Goal: Task Accomplishment & Management: Use online tool/utility

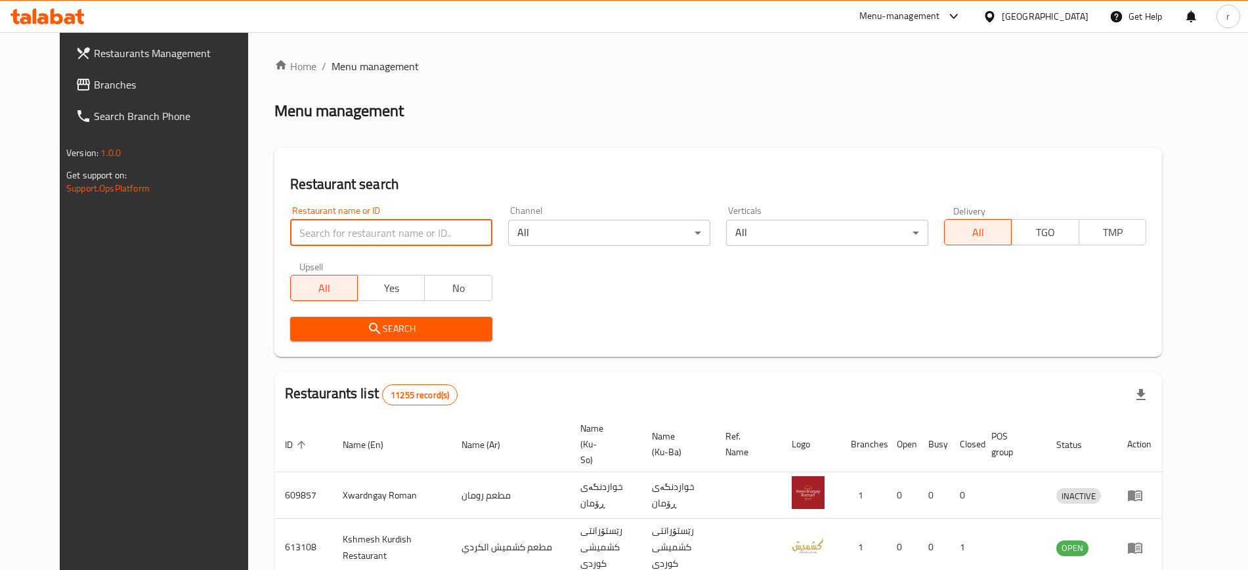
click at [413, 244] on input "search" at bounding box center [391, 233] width 202 height 26
type input "Honey Burger"
click button "Search" at bounding box center [391, 329] width 202 height 24
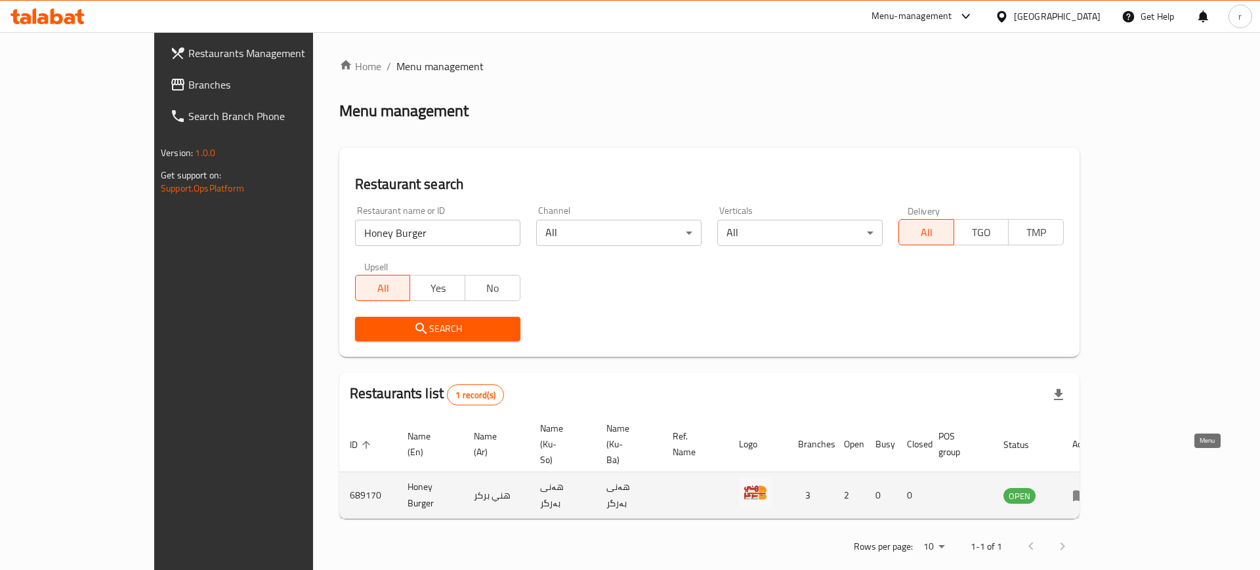
click at [1087, 491] on icon "enhanced table" at bounding box center [1080, 496] width 14 height 11
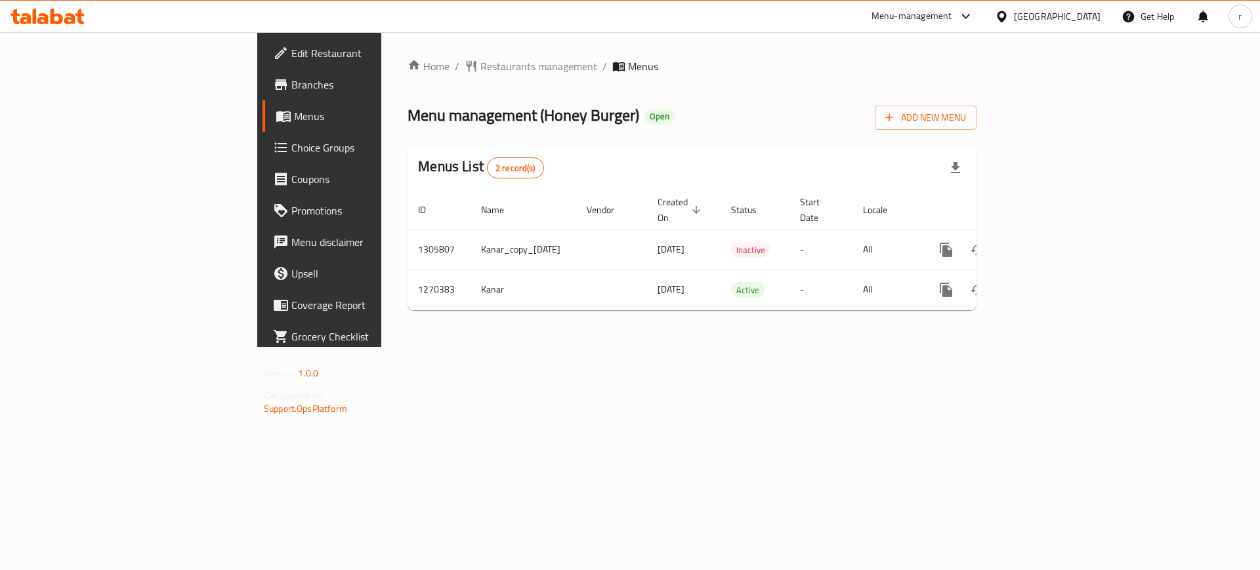
click at [263, 95] on link "Branches" at bounding box center [365, 85] width 205 height 32
drag, startPoint x: 424, startPoint y: 238, endPoint x: 403, endPoint y: 404, distance: 166.7
click at [408, 244] on tr "1305807 Kanar_copy_[DATE] [DATE] Inactive - All" at bounding box center [738, 250] width 660 height 40
click at [422, 347] on div "Home / Restaurants management / Menus Menu management ( Honey Burger ) Open Add…" at bounding box center [692, 189] width 622 height 315
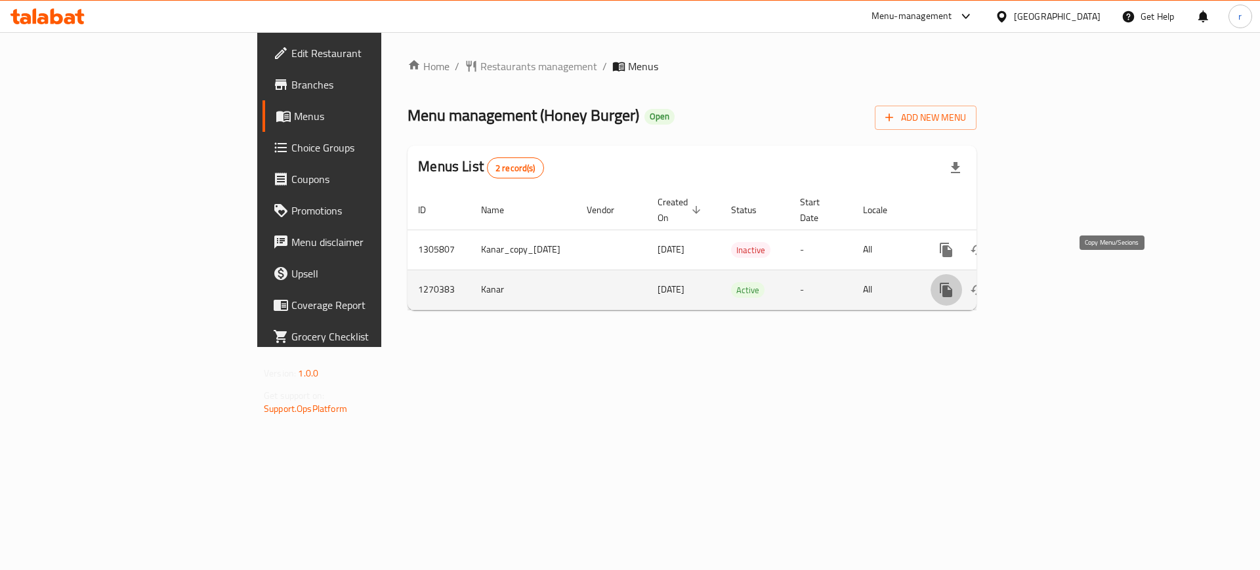
click at [954, 282] on icon "more" at bounding box center [946, 290] width 16 height 16
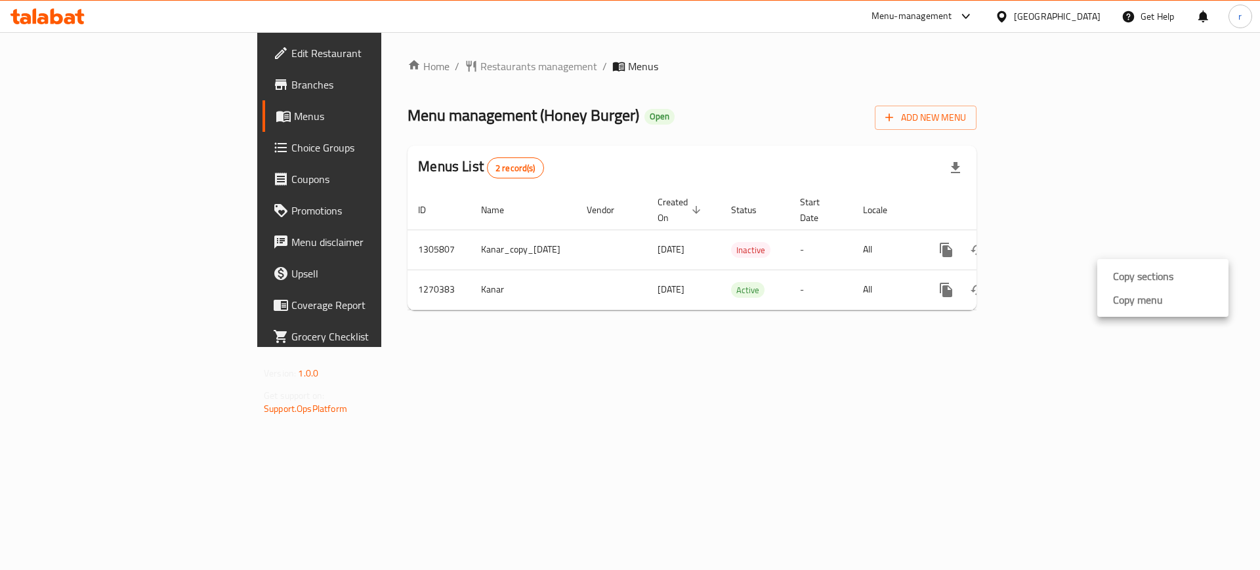
click at [803, 0] on div at bounding box center [630, 0] width 1260 height 0
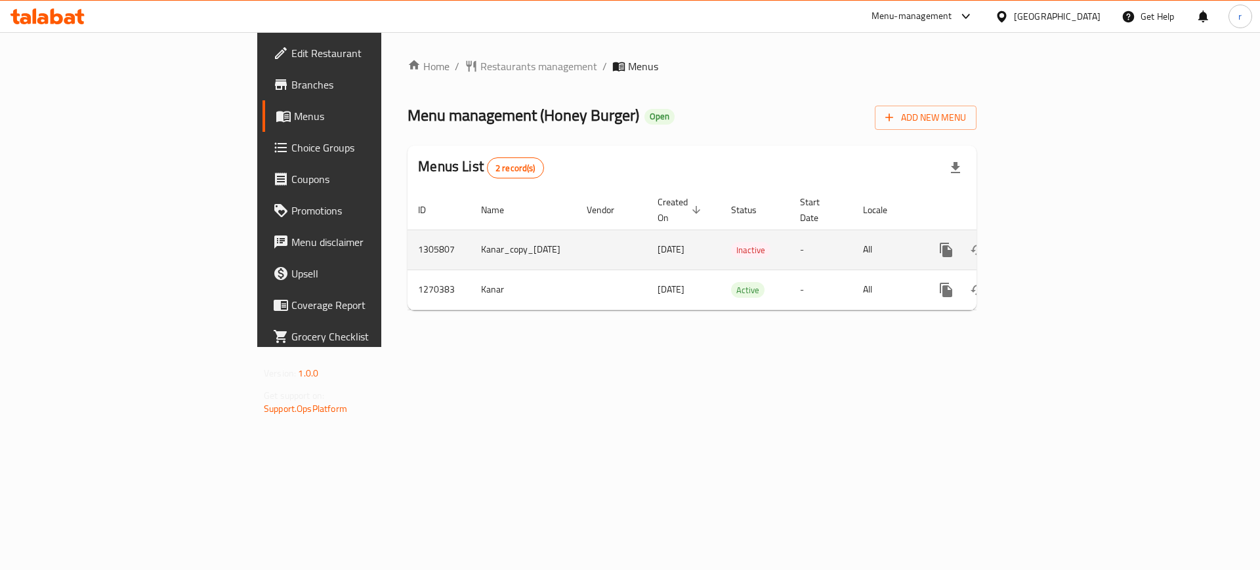
click at [1014, 244] on icon "enhanced table" at bounding box center [1009, 250] width 9 height 12
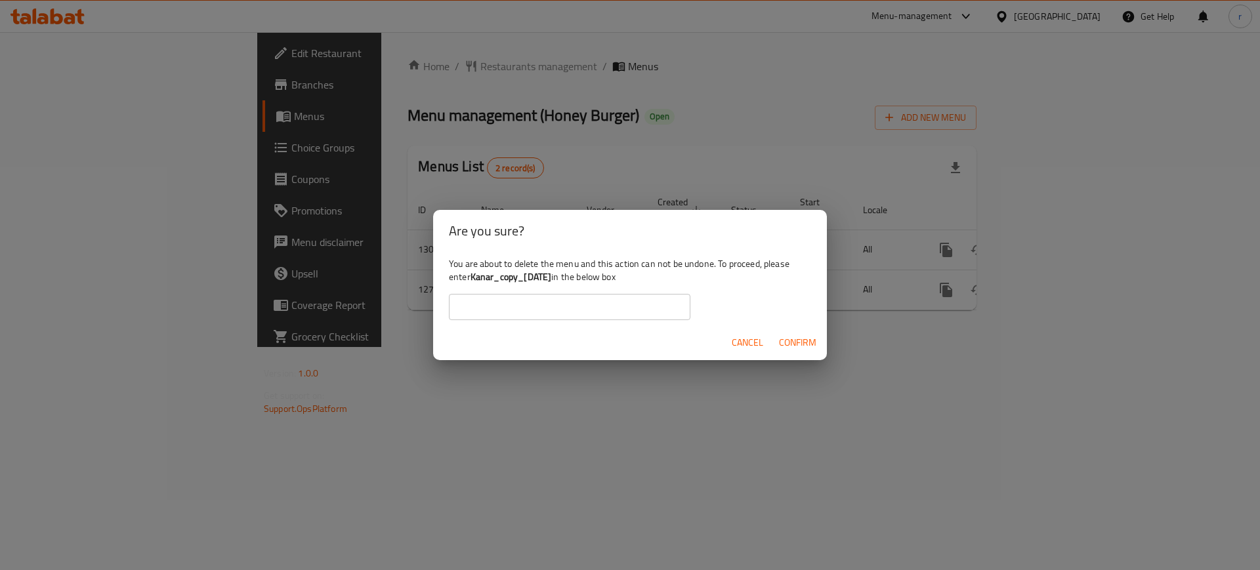
drag, startPoint x: 574, startPoint y: 275, endPoint x: 474, endPoint y: 278, distance: 99.8
click at [474, 278] on b "Kanar_copy_14/08/2025" at bounding box center [511, 276] width 81 height 17
copy b "Kanar_copy_14/08/2025"
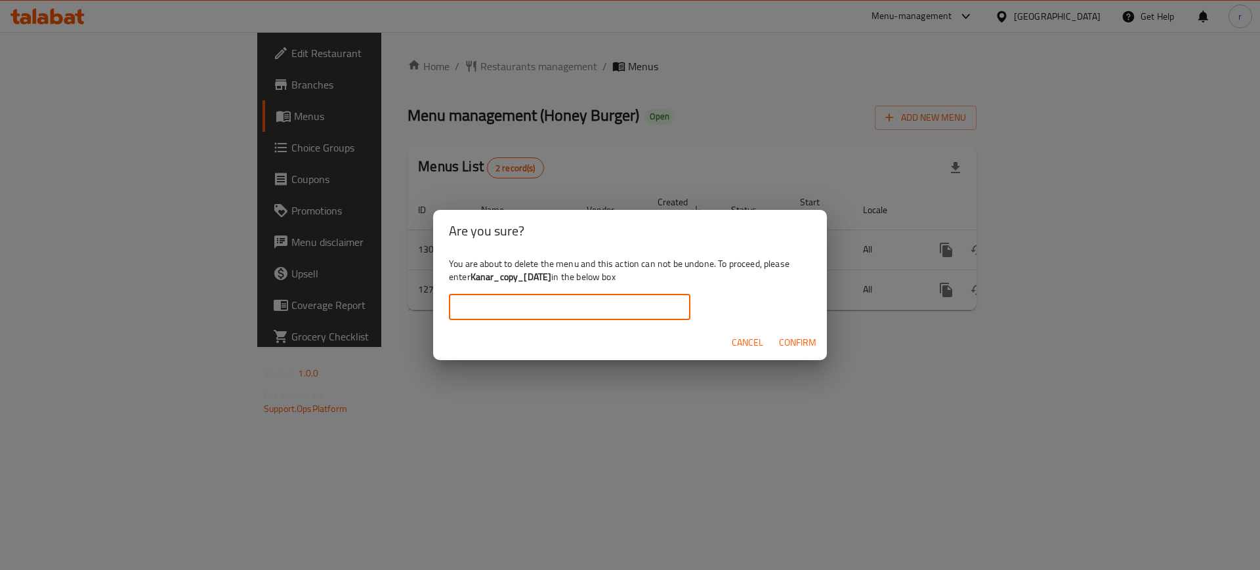
click at [497, 298] on input "text" at bounding box center [570, 307] width 242 height 26
paste input "Kanar_copy_14/08/2025"
type input "Kanar_copy_14/08/2025"
click at [781, 348] on span "Confirm" at bounding box center [797, 343] width 37 height 16
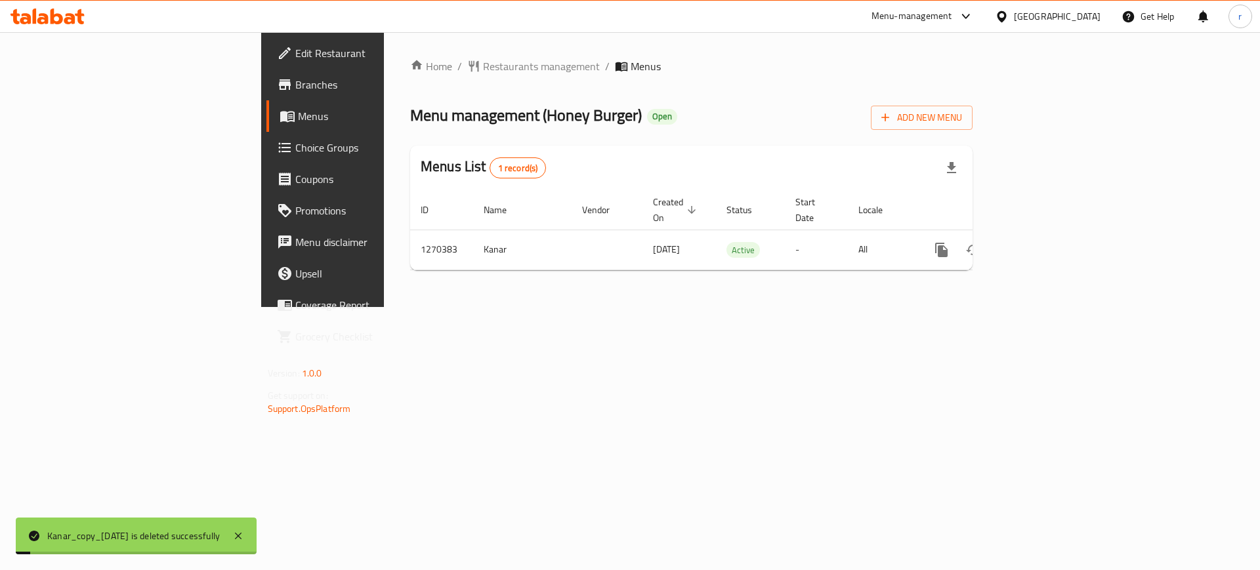
click at [774, 307] on div "Home / Restaurants management / Menus Menu management ( Honey Burger ) Open Add…" at bounding box center [691, 169] width 615 height 275
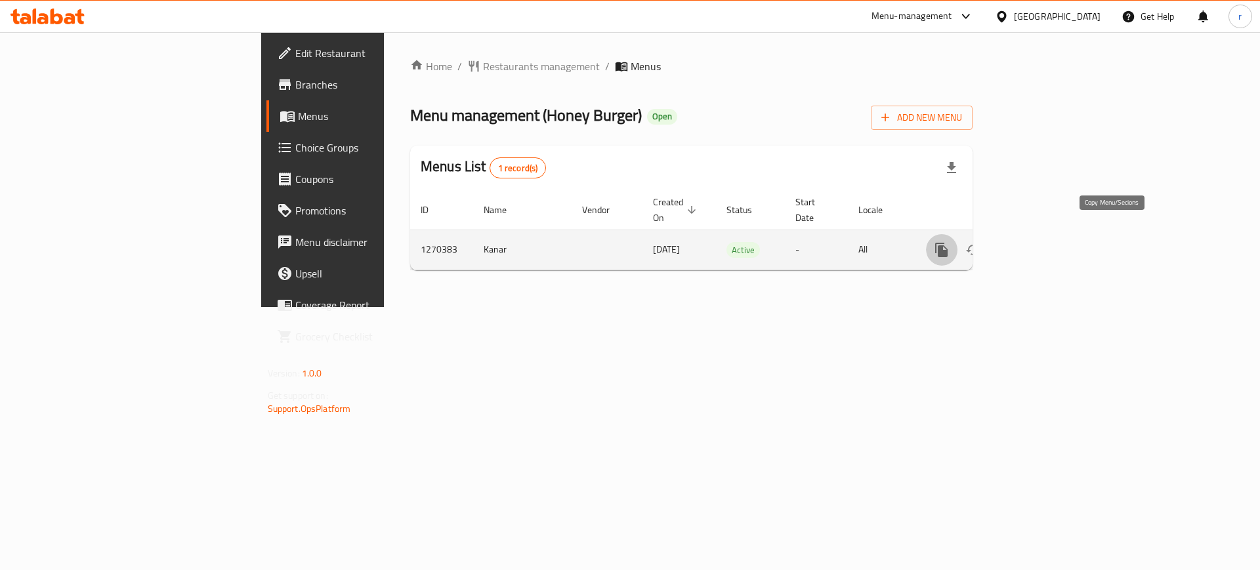
click at [950, 242] on icon "more" at bounding box center [942, 250] width 16 height 16
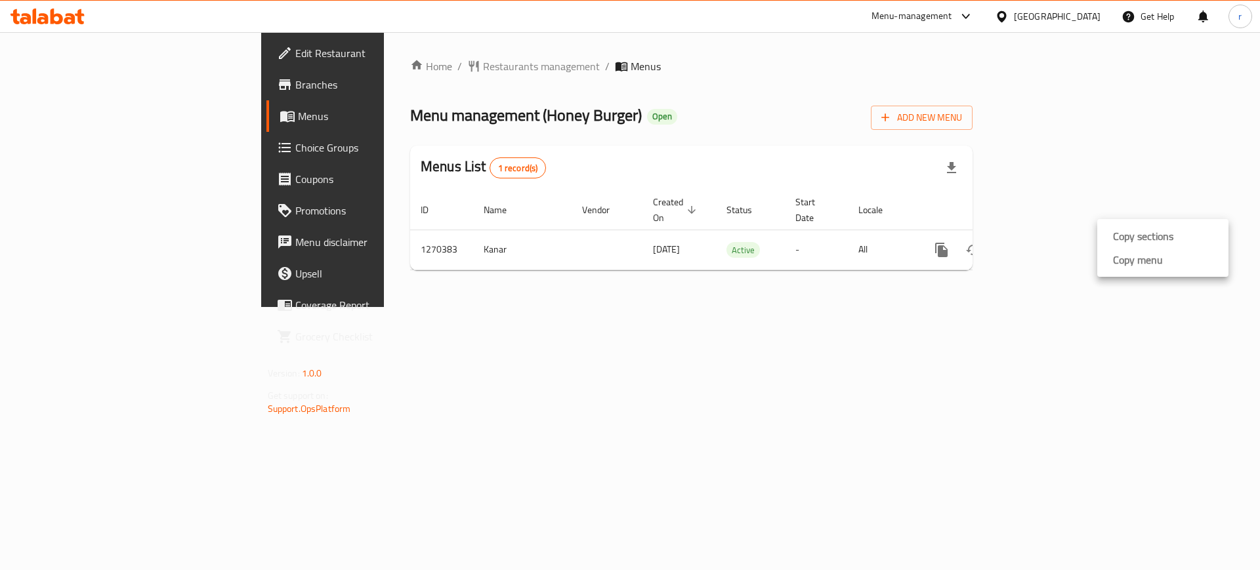
click at [1171, 256] on li "Copy menu" at bounding box center [1162, 260] width 131 height 24
click at [948, 243] on icon "more" at bounding box center [941, 250] width 12 height 14
click at [1136, 260] on strong "Copy menu" at bounding box center [1138, 260] width 50 height 16
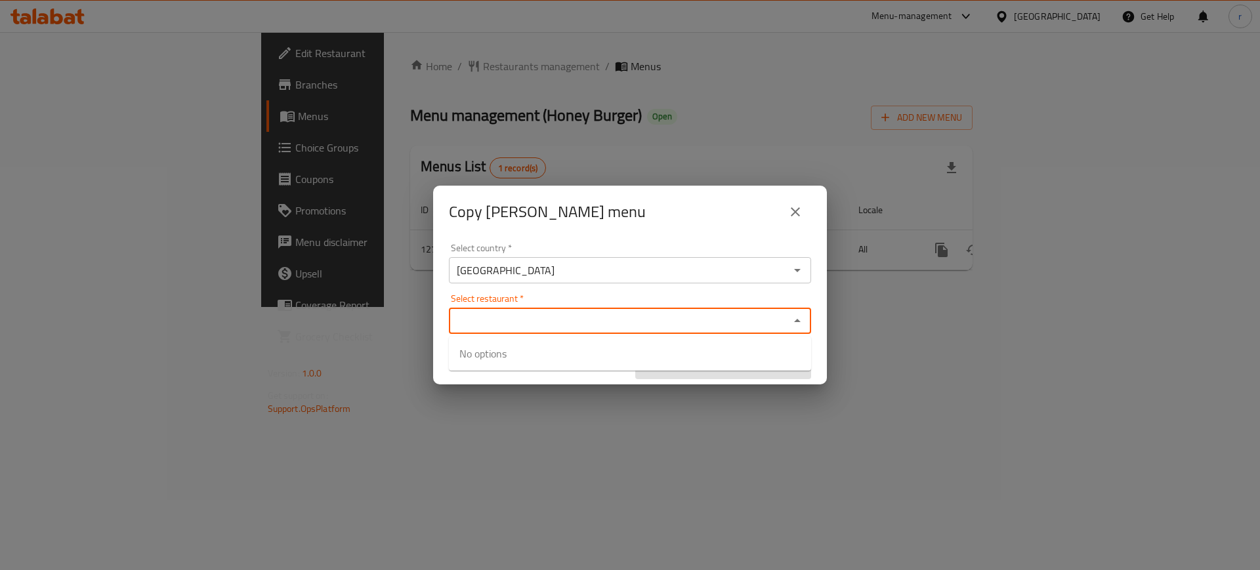
click at [509, 320] on input "Select restaurant   *" at bounding box center [619, 321] width 333 height 18
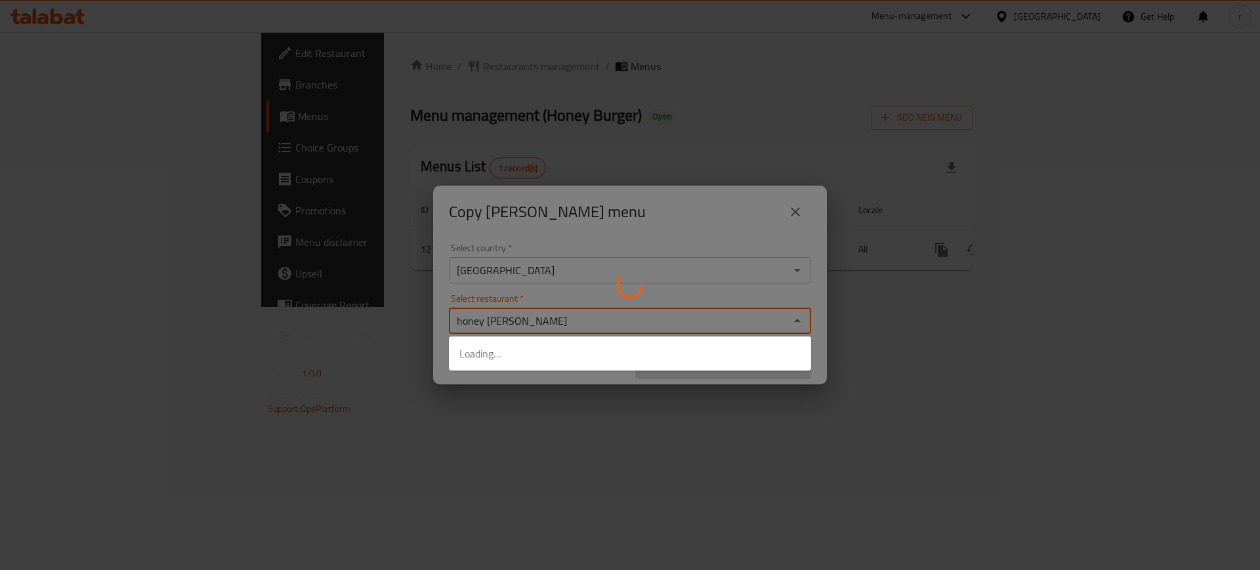
type input "honey burger"
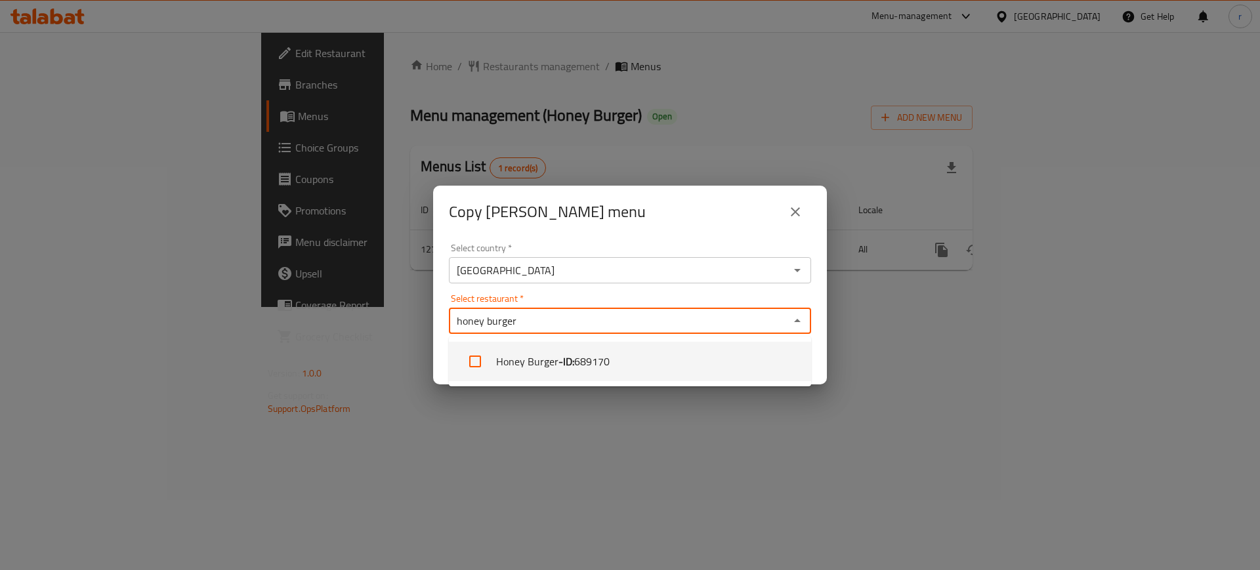
click at [570, 367] on b "- ID:" at bounding box center [566, 362] width 16 height 16
checkbox input "true"
click at [701, 238] on div "Select country   * Iraq Select country * Select restaurant   * Honey Burger Sel…" at bounding box center [630, 311] width 394 height 146
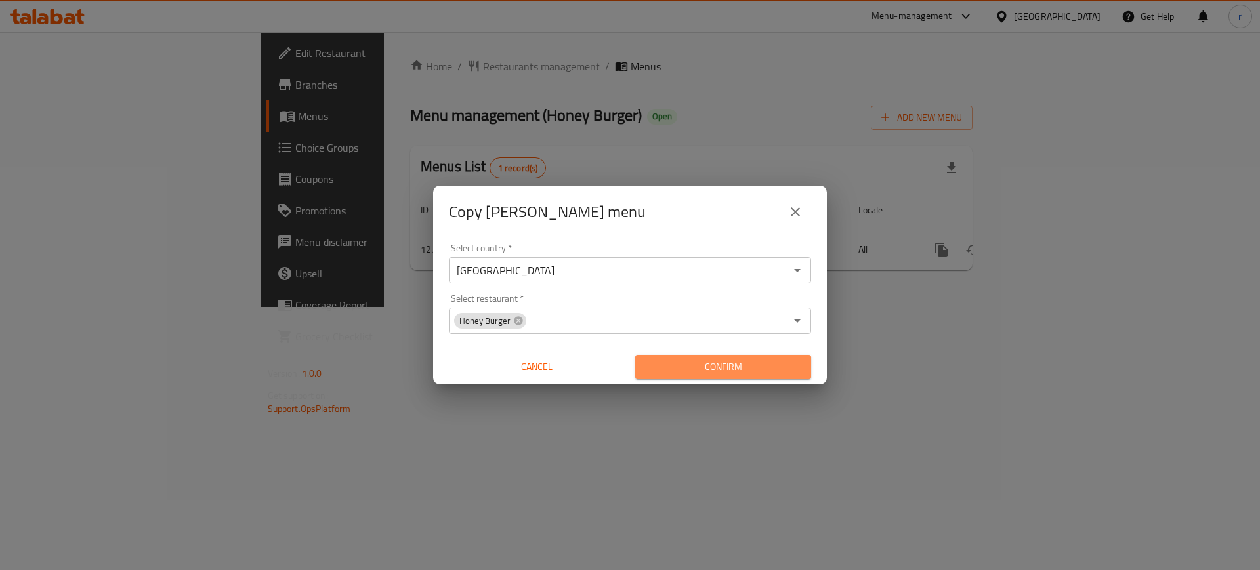
click at [755, 362] on span "Confirm" at bounding box center [723, 367] width 155 height 16
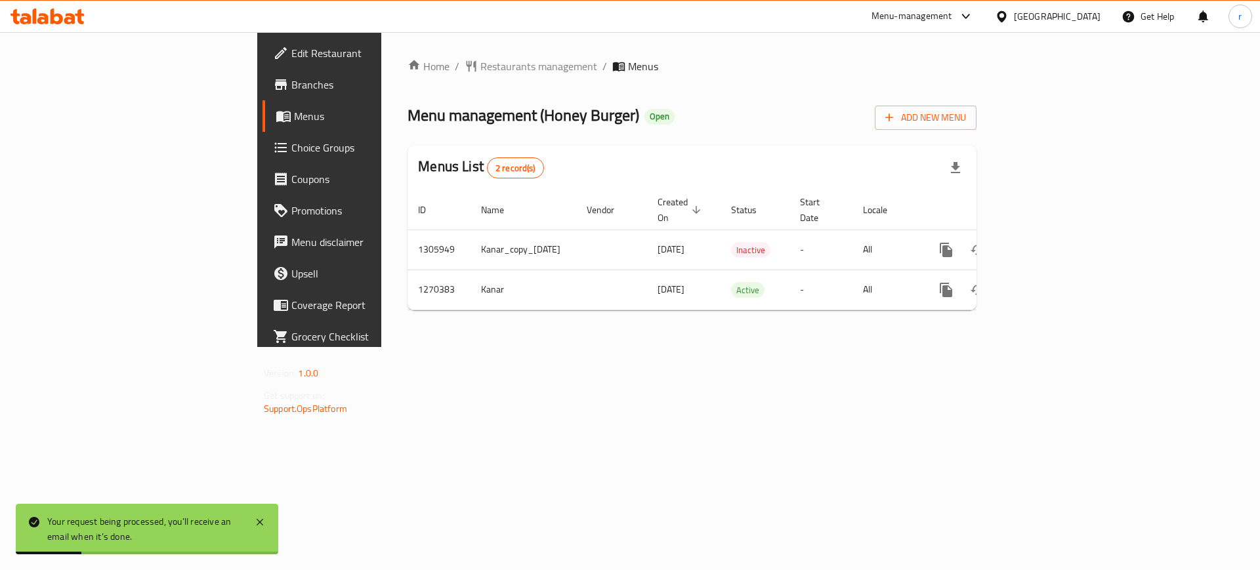
drag, startPoint x: 421, startPoint y: 242, endPoint x: 211, endPoint y: 497, distance: 330.7
click at [408, 232] on tr "1305949 Kanar_copy_15/08/2025 15/08/2025 Inactive - All" at bounding box center [738, 250] width 660 height 40
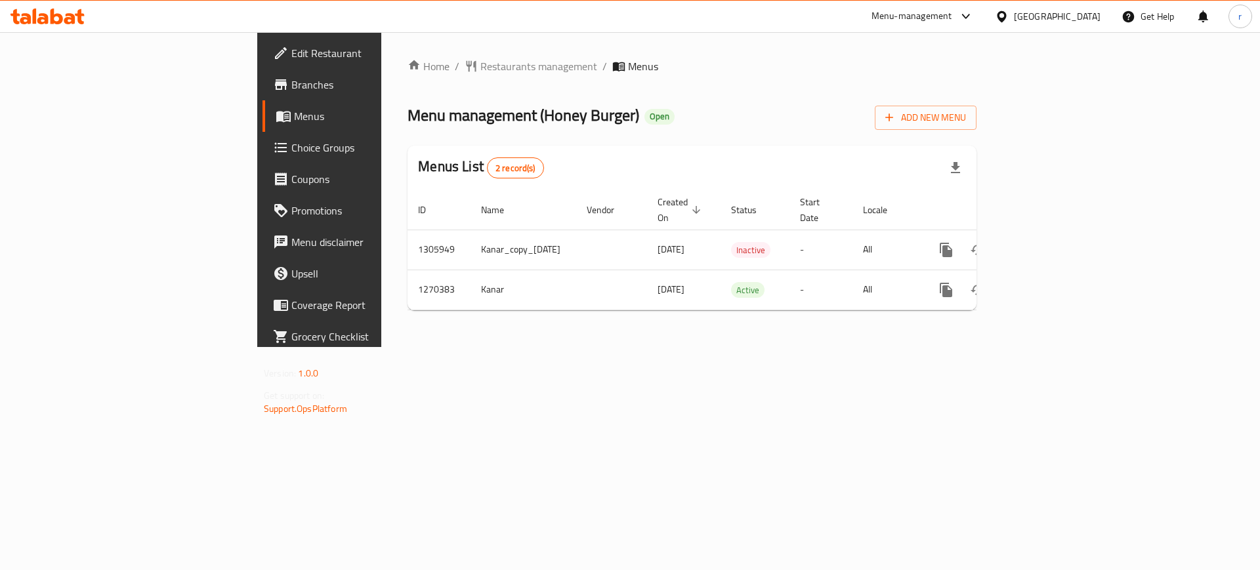
click at [669, 347] on div "Home / Restaurants management / Menus Menu management ( Honey Burger ) Open Add…" at bounding box center [692, 189] width 622 height 315
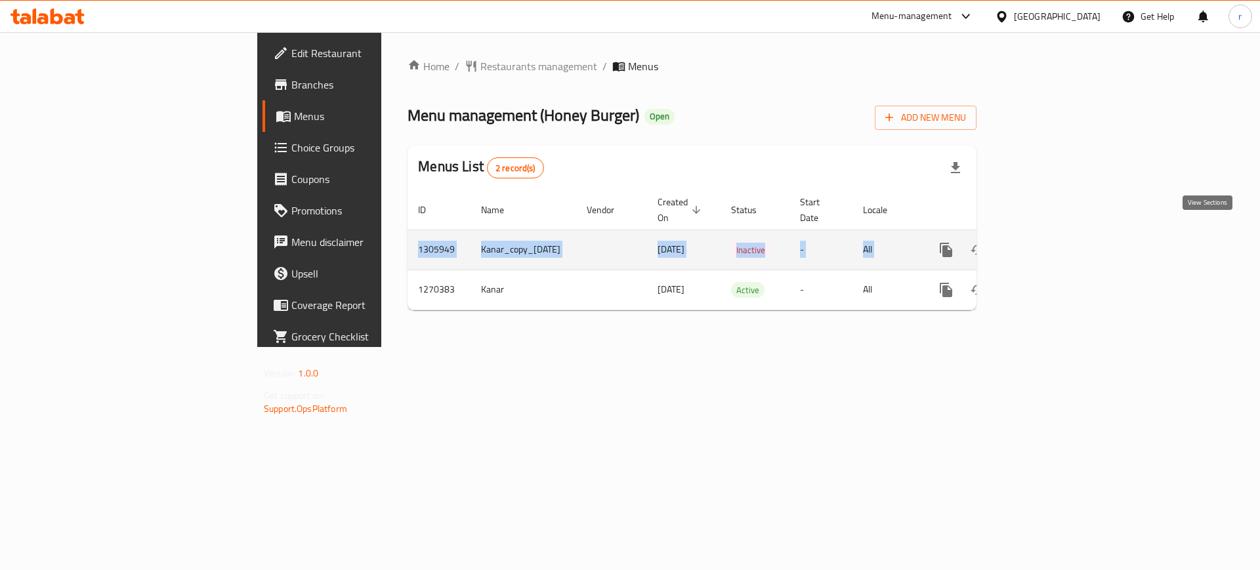
drag, startPoint x: 243, startPoint y: 232, endPoint x: 1215, endPoint y: 240, distance: 972.0
click at [1067, 240] on tr "1305949 Kanar_copy_15/08/2025 15/08/2025 Inactive - All" at bounding box center [738, 250] width 660 height 40
click at [408, 230] on td "1305949" at bounding box center [439, 250] width 63 height 40
click at [408, 236] on td "1305949" at bounding box center [439, 250] width 63 height 40
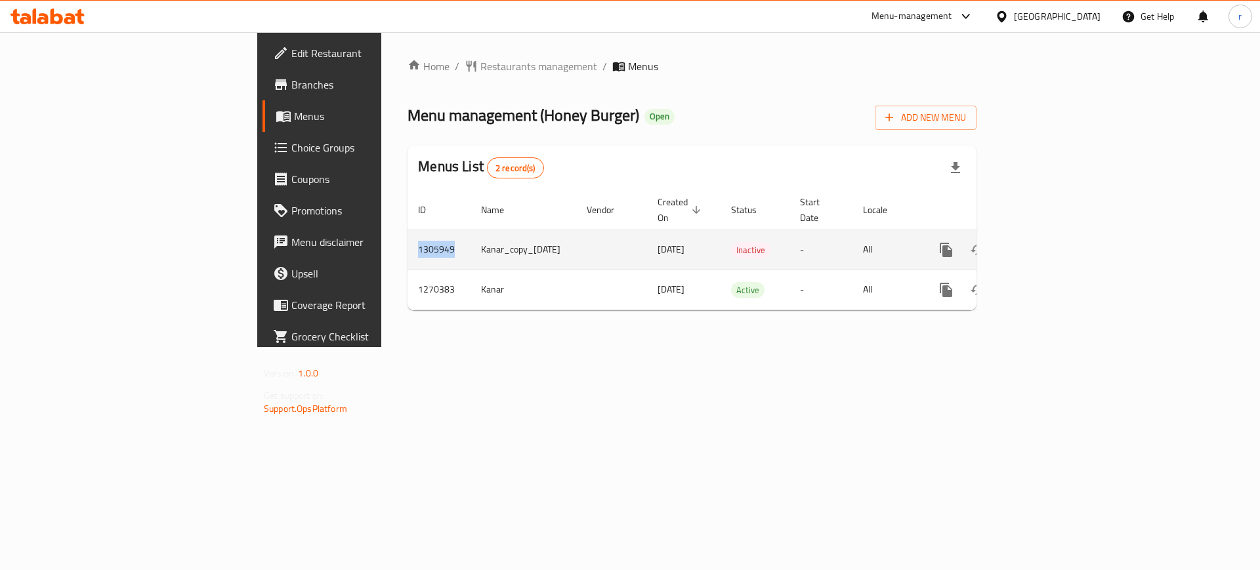
click at [408, 236] on td "1305949" at bounding box center [439, 250] width 63 height 40
click at [408, 234] on td "1305949" at bounding box center [439, 250] width 63 height 40
drag, startPoint x: 283, startPoint y: 236, endPoint x: 241, endPoint y: 237, distance: 42.0
click at [408, 237] on td "1305949" at bounding box center [439, 250] width 63 height 40
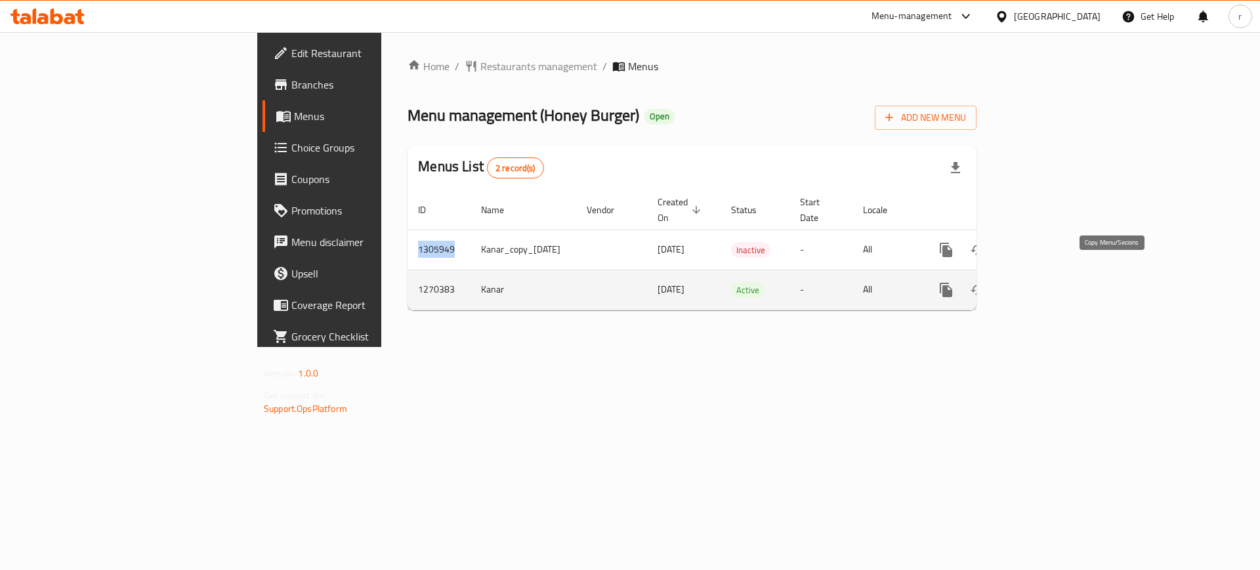
click at [962, 282] on button "more" at bounding box center [947, 290] width 32 height 32
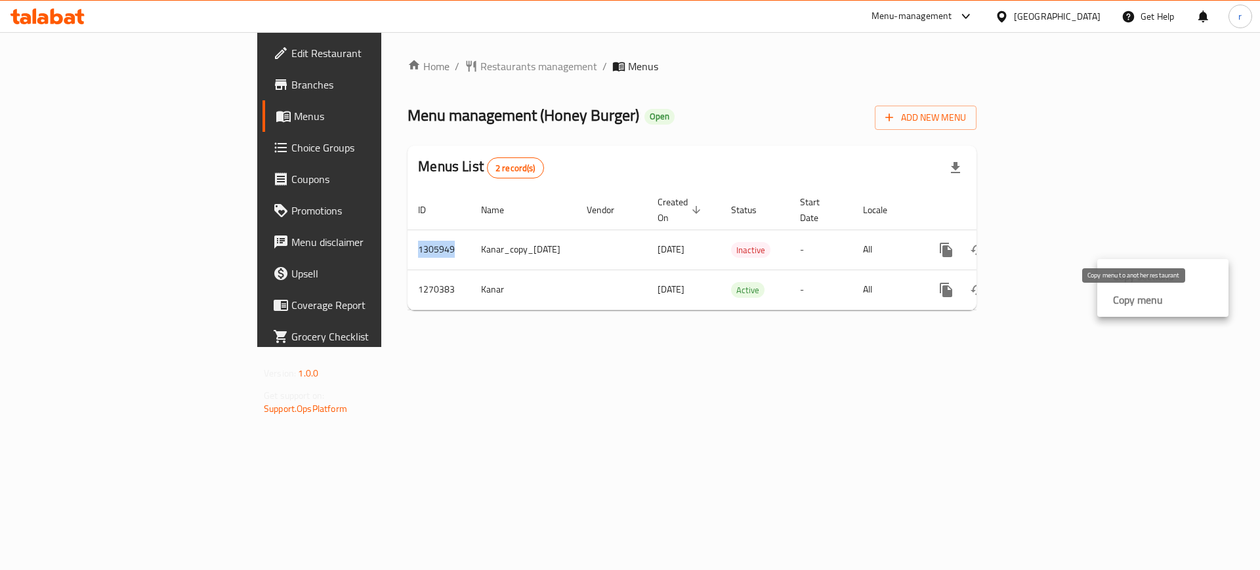
click at [1129, 301] on strong "Copy menu" at bounding box center [1138, 300] width 50 height 16
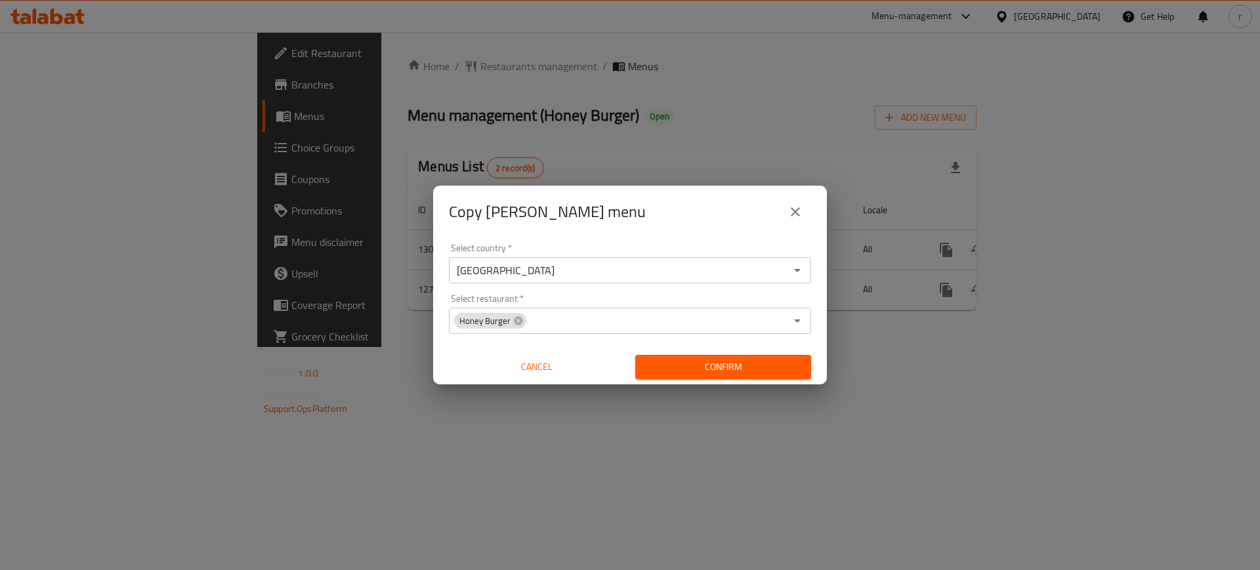
click at [549, 320] on input "Select restaurant   *" at bounding box center [657, 321] width 258 height 18
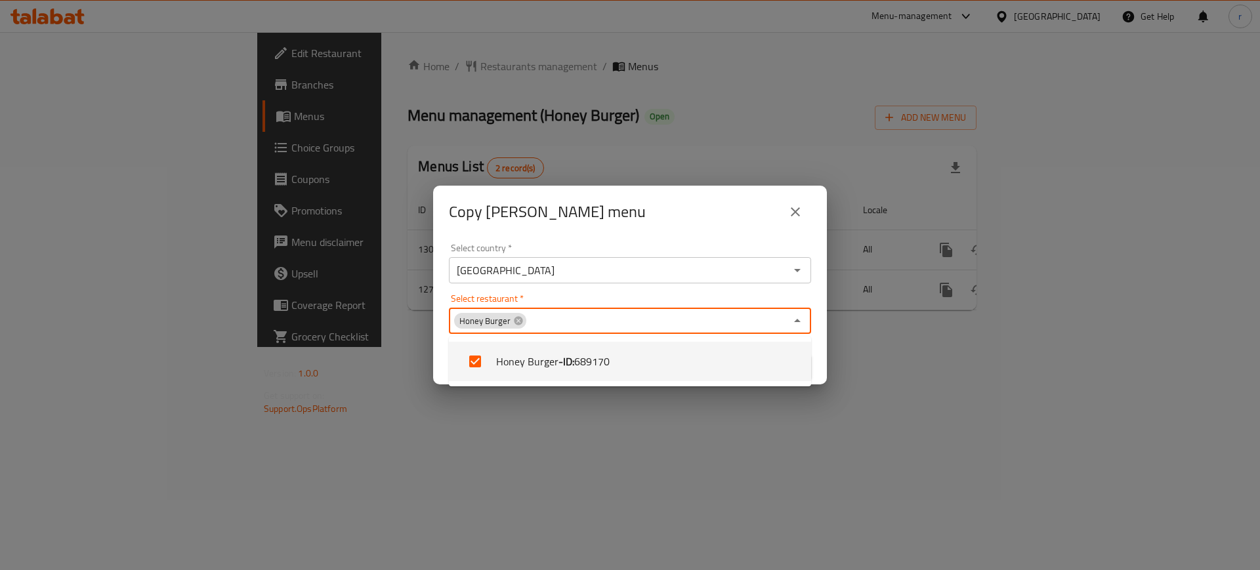
click at [625, 253] on div "Select country   * Iraq Select country *" at bounding box center [630, 263] width 362 height 40
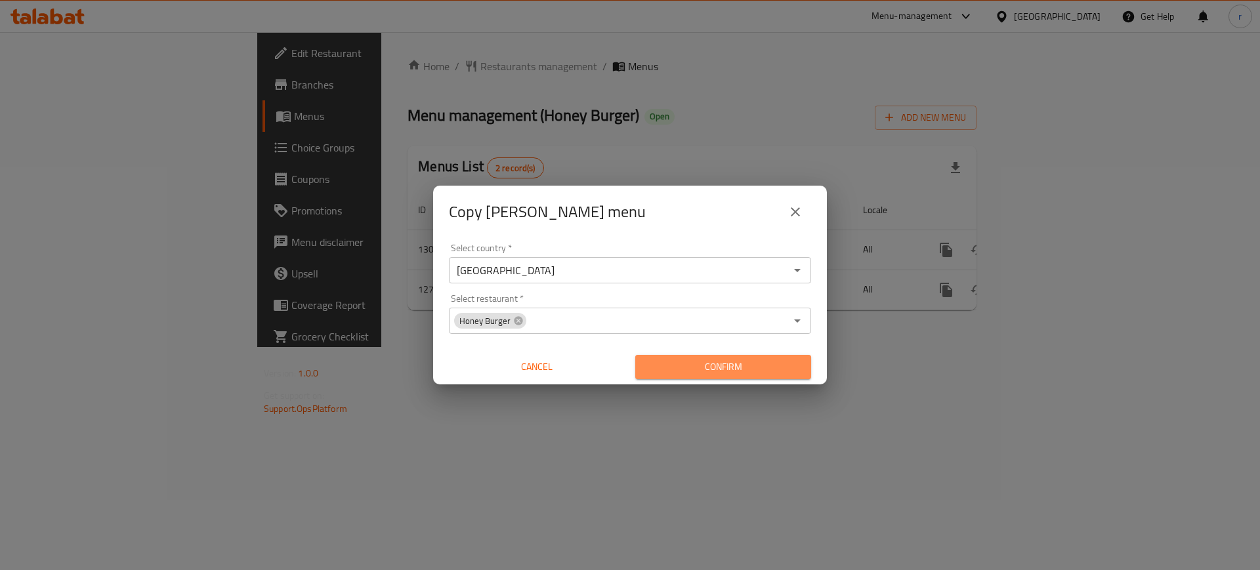
click at [751, 374] on span "Confirm" at bounding box center [723, 367] width 155 height 16
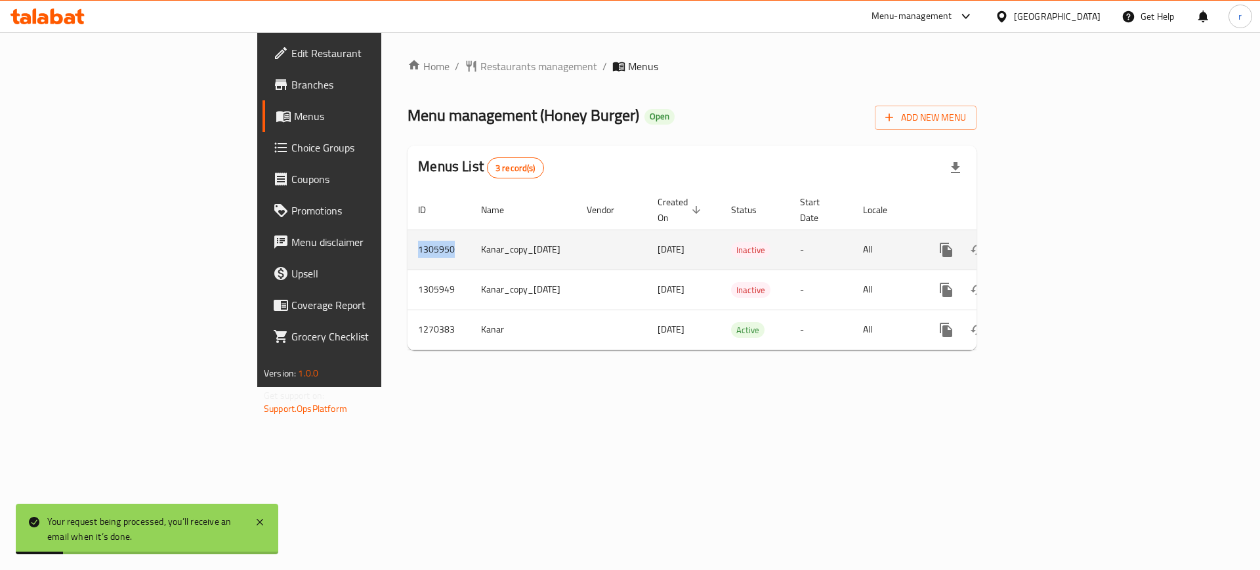
drag, startPoint x: 287, startPoint y: 237, endPoint x: 247, endPoint y: 234, distance: 40.1
click at [408, 234] on td "1305950" at bounding box center [439, 250] width 63 height 40
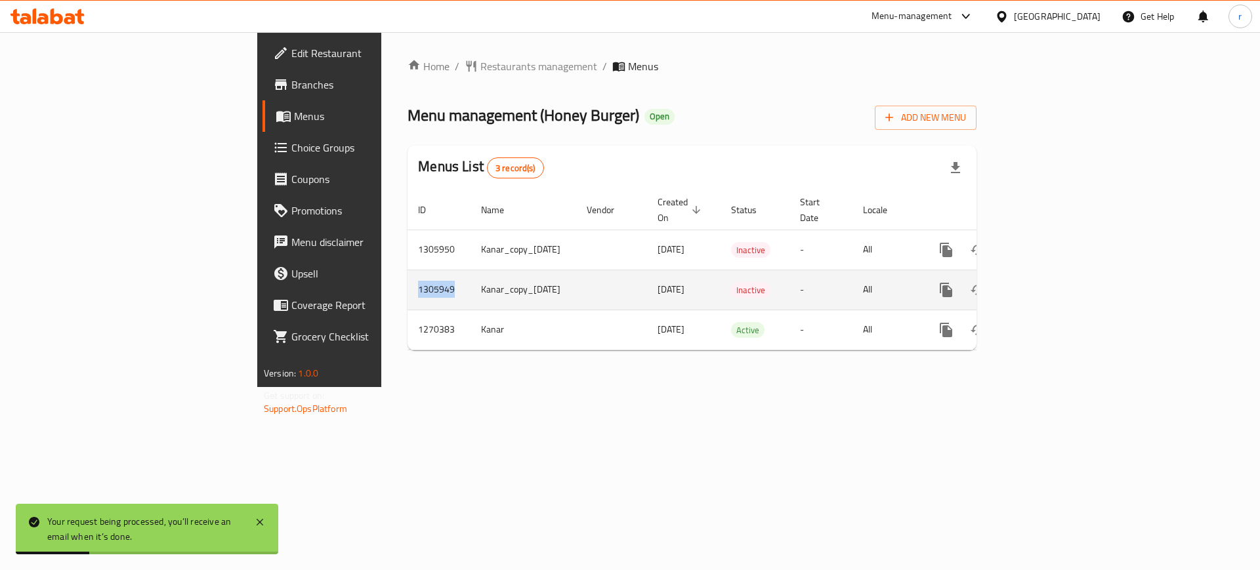
drag, startPoint x: 287, startPoint y: 273, endPoint x: 236, endPoint y: 280, distance: 51.0
click at [408, 275] on td "1305949" at bounding box center [439, 290] width 63 height 40
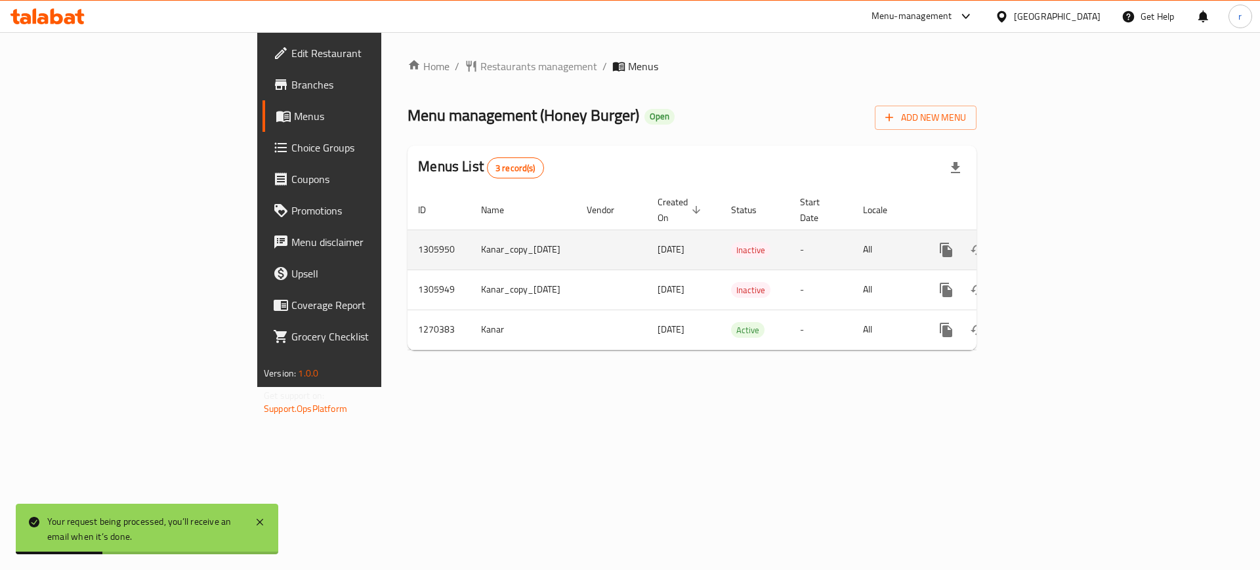
click at [408, 238] on td "1305950" at bounding box center [439, 250] width 63 height 40
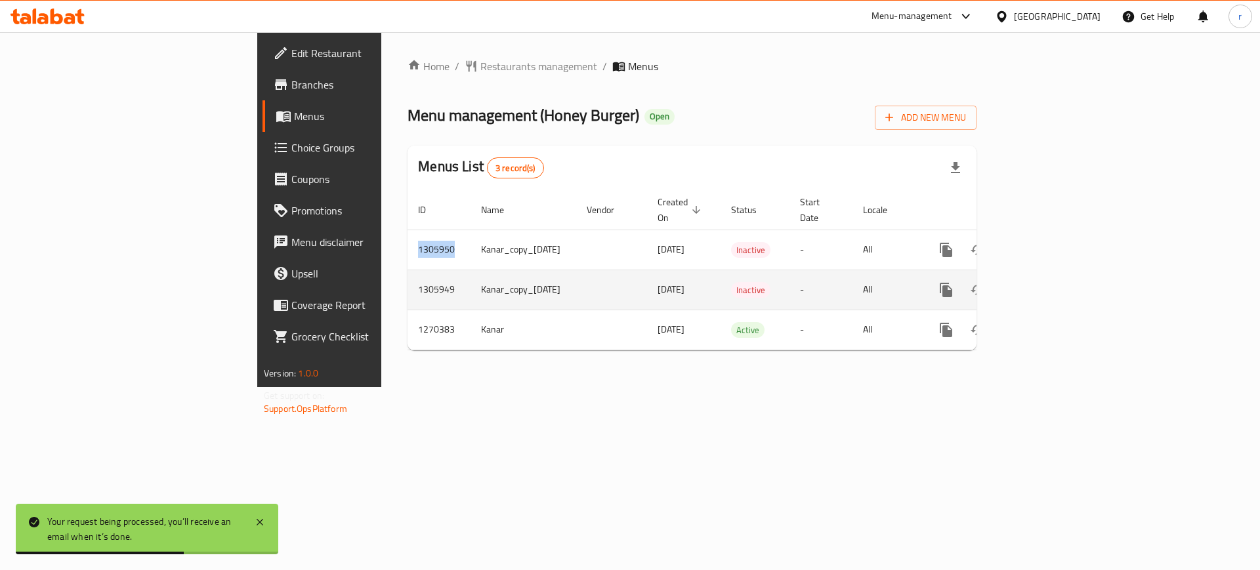
drag, startPoint x: 289, startPoint y: 226, endPoint x: 284, endPoint y: 270, distance: 44.3
click at [381, 227] on div "Home / Restaurants management / Menus Menu management ( Honey Burger ) Open Add…" at bounding box center [692, 209] width 622 height 355
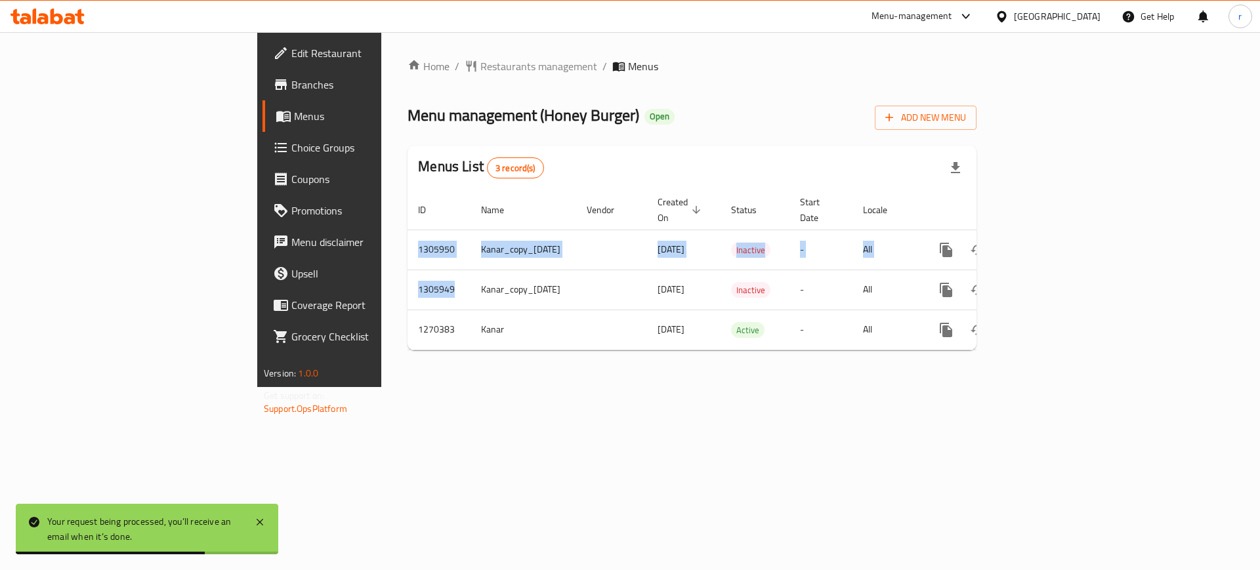
drag, startPoint x: 288, startPoint y: 278, endPoint x: 211, endPoint y: 297, distance: 79.1
click at [381, 276] on div "Home / Restaurants management / Menus Menu management ( Honey Burger ) Open Add…" at bounding box center [692, 209] width 622 height 355
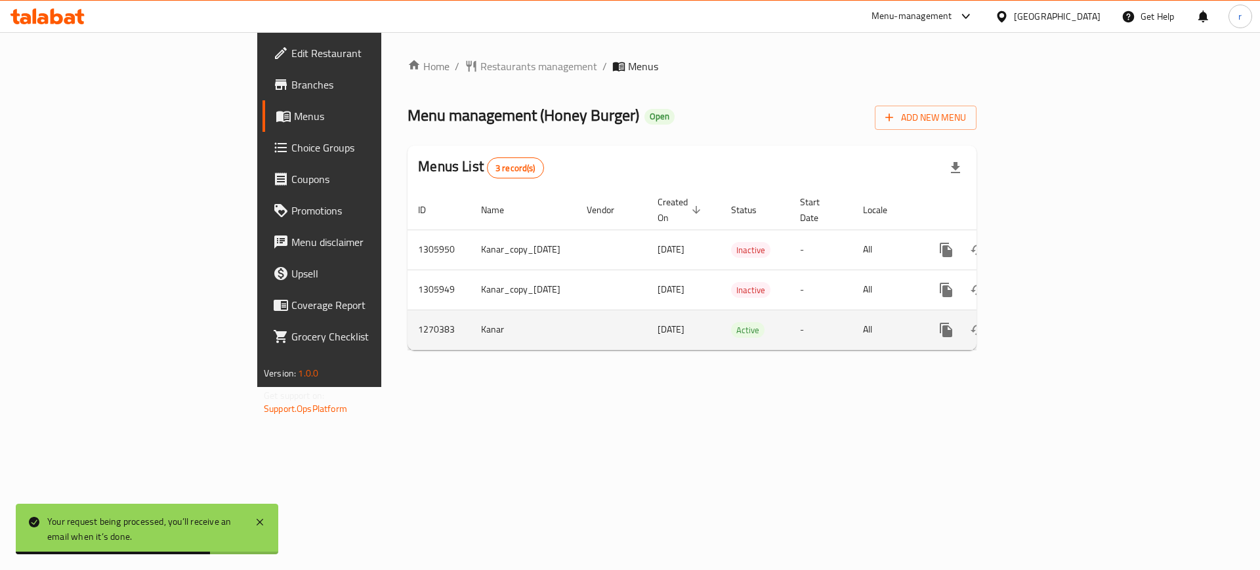
click at [647, 331] on td "[DATE]" at bounding box center [684, 330] width 74 height 40
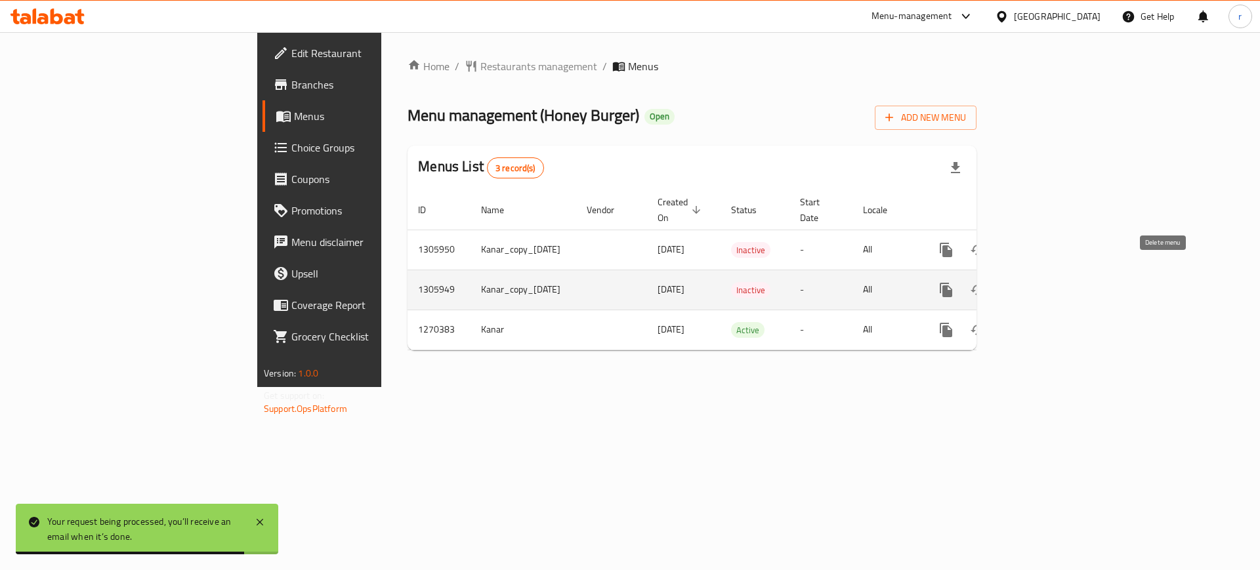
click at [1014, 284] on icon "enhanced table" at bounding box center [1009, 290] width 9 height 12
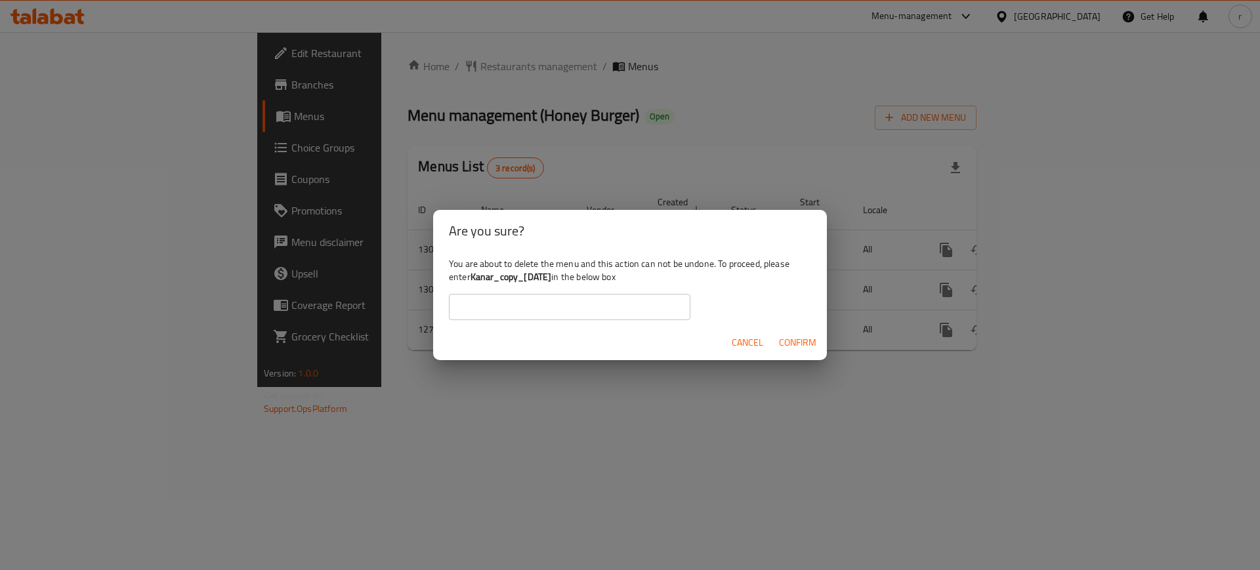
drag, startPoint x: 575, startPoint y: 276, endPoint x: 469, endPoint y: 278, distance: 105.7
click at [469, 278] on div "You are about to delete the menu and this action can not be undone. To proceed,…" at bounding box center [630, 289] width 394 height 74
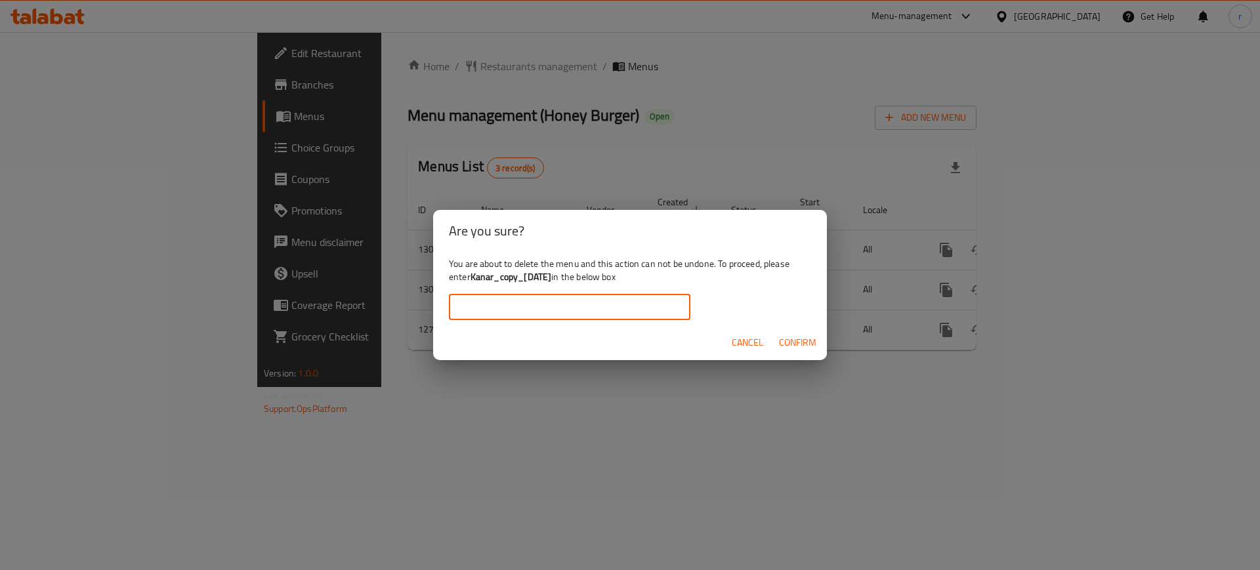
click at [503, 304] on input "text" at bounding box center [570, 307] width 242 height 26
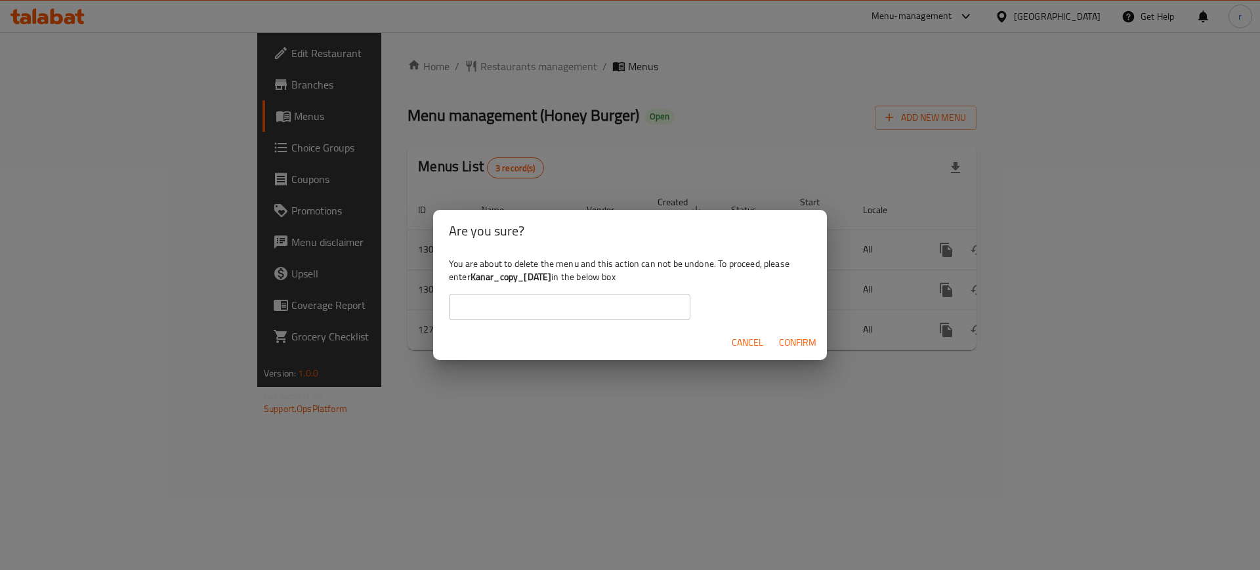
drag, startPoint x: 472, startPoint y: 278, endPoint x: 572, endPoint y: 283, distance: 100.5
click at [552, 284] on b "Kanar_copy_15/08/2025" at bounding box center [511, 276] width 81 height 17
copy b "Kanar_copy_15/08/202"
click at [574, 284] on div "You are about to delete the menu and this action can not be undone. To proceed,…" at bounding box center [630, 289] width 394 height 74
drag, startPoint x: 471, startPoint y: 276, endPoint x: 575, endPoint y: 280, distance: 103.7
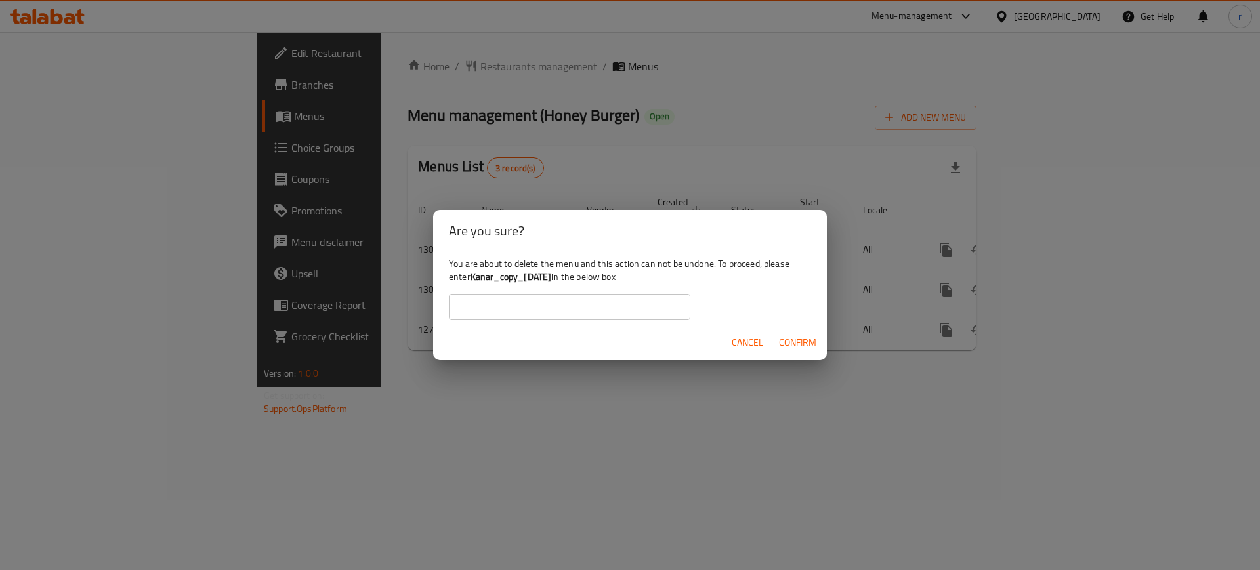
click at [575, 280] on div "You are about to delete the menu and this action can not be undone. To proceed,…" at bounding box center [630, 289] width 394 height 74
copy b "Kanar_copy_15/08/2025"
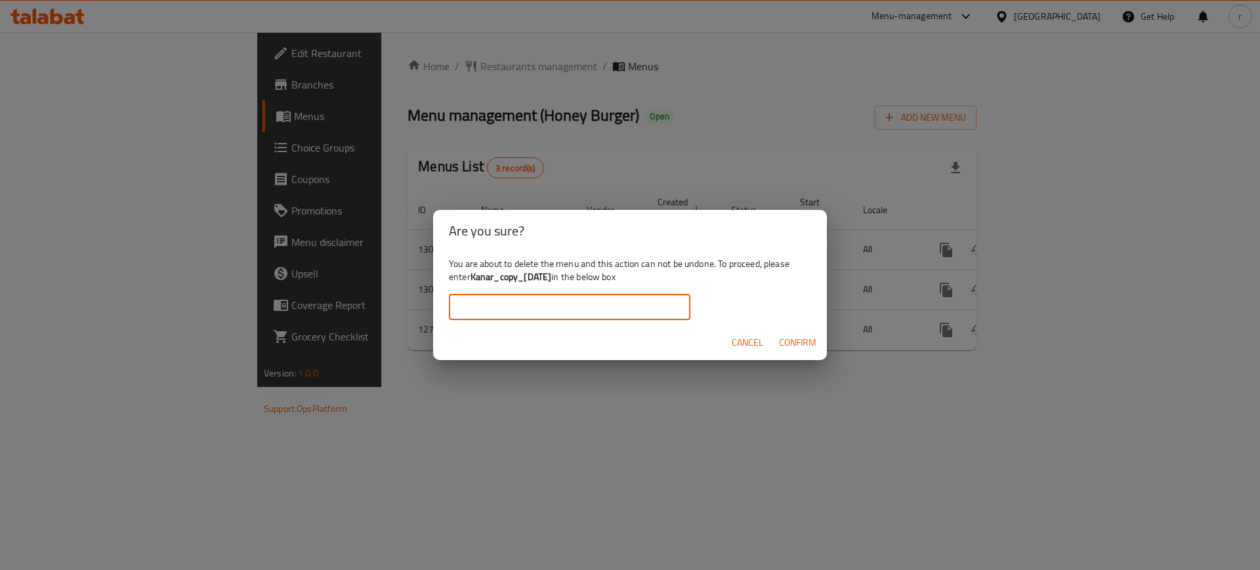
click at [562, 300] on input "text" at bounding box center [570, 307] width 242 height 26
paste input "Kanar_copy_15/08/2025"
type input "Kanar_copy_15/08/2025"
click at [814, 342] on span "Confirm" at bounding box center [797, 343] width 37 height 16
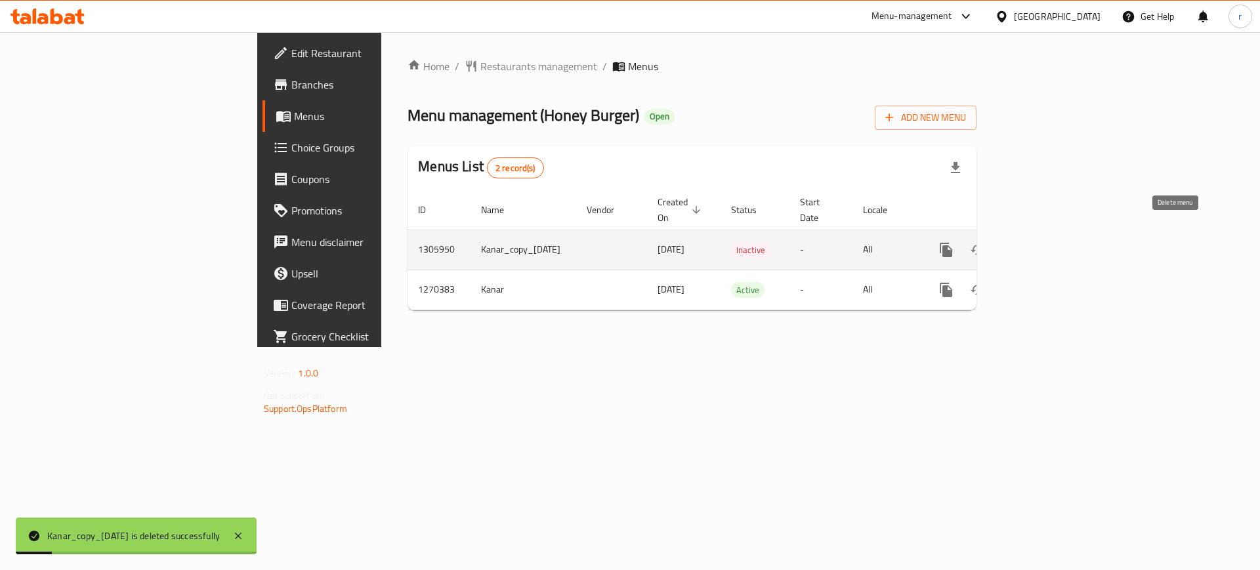
click at [1017, 242] on icon "enhanced table" at bounding box center [1009, 250] width 16 height 16
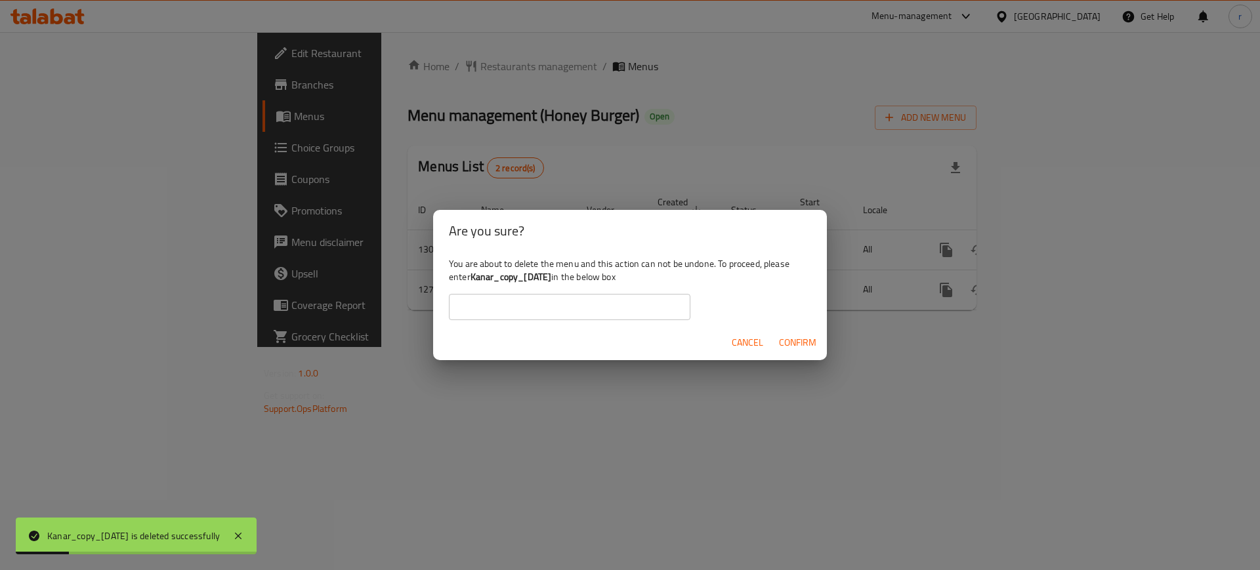
click at [633, 305] on input "text" at bounding box center [570, 307] width 242 height 26
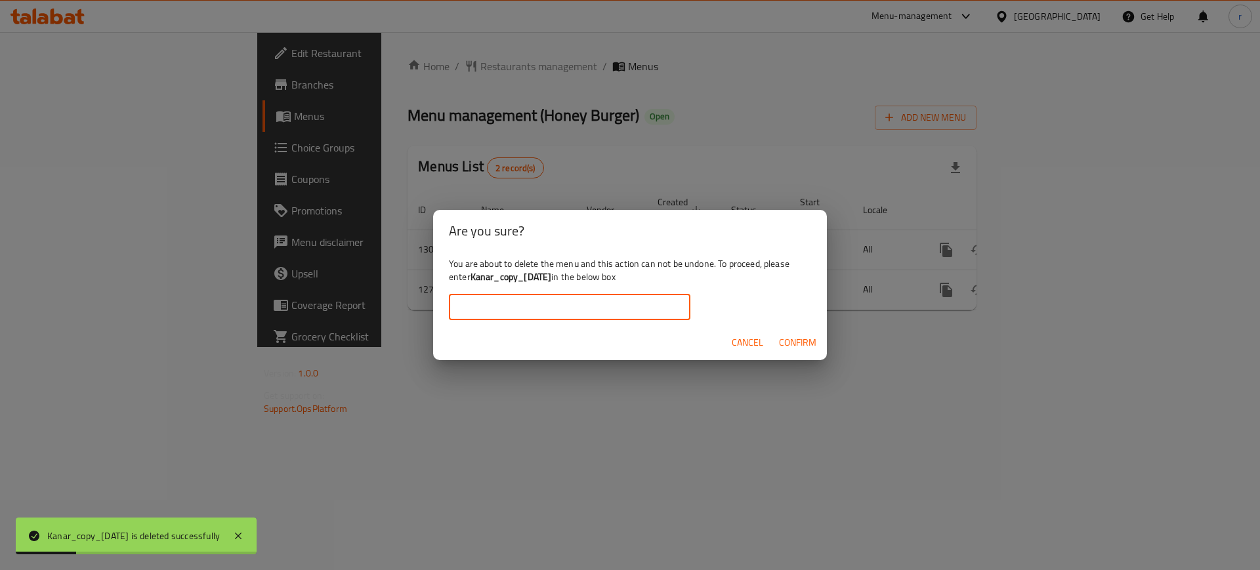
paste input "Kanar_copy_15/08/2025"
type input "Kanar_copy_15/08/2025"
click at [795, 339] on span "Confirm" at bounding box center [797, 343] width 37 height 16
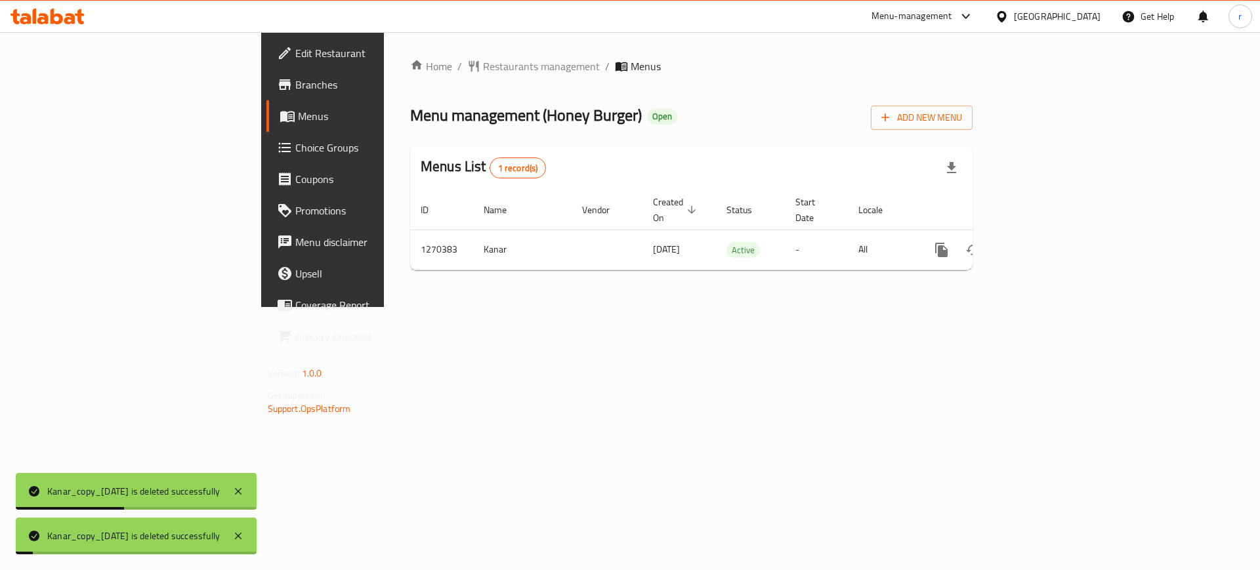
click at [731, 307] on div "Home / Restaurants management / Menus Menu management ( Honey Burger ) Open Add…" at bounding box center [691, 169] width 615 height 275
click at [295, 84] on span "Branches" at bounding box center [378, 85] width 166 height 16
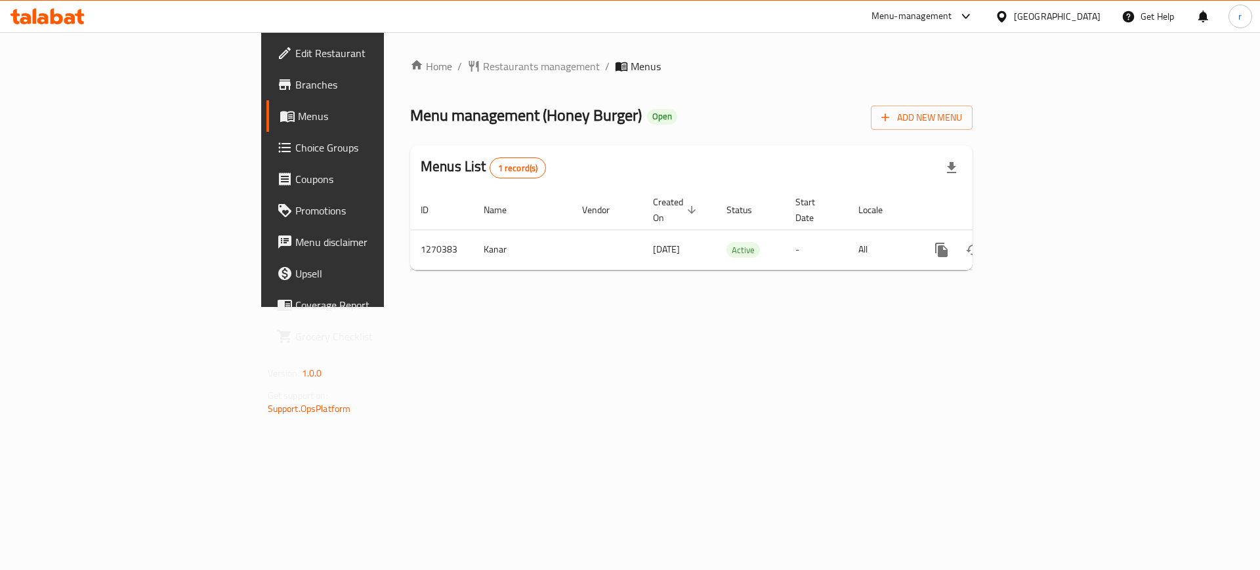
click at [765, 307] on div "Home / Restaurants management / Menus Menu management ( Honey Burger ) Open Add…" at bounding box center [691, 169] width 615 height 275
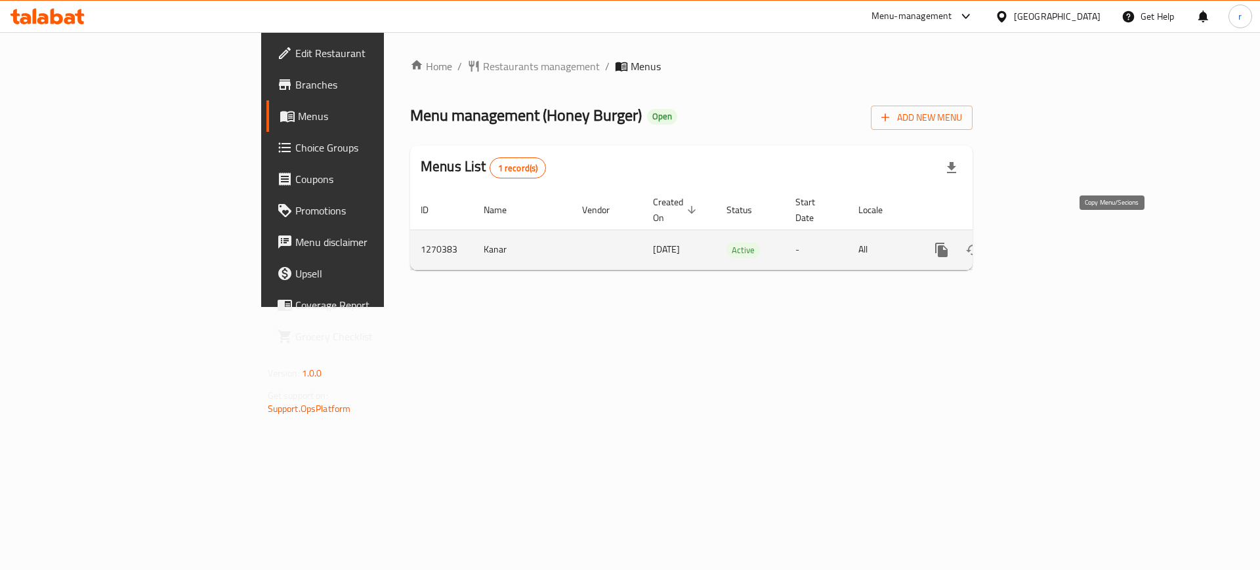
click at [948, 243] on icon "more" at bounding box center [941, 250] width 12 height 14
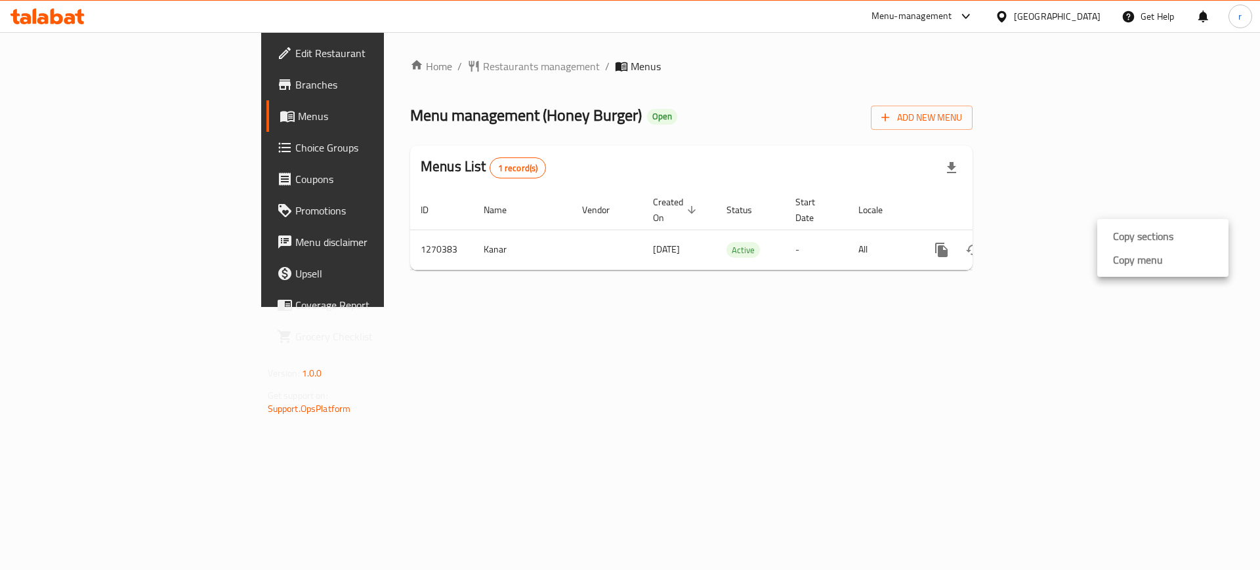
click at [1132, 259] on strong "Copy menu" at bounding box center [1138, 260] width 50 height 16
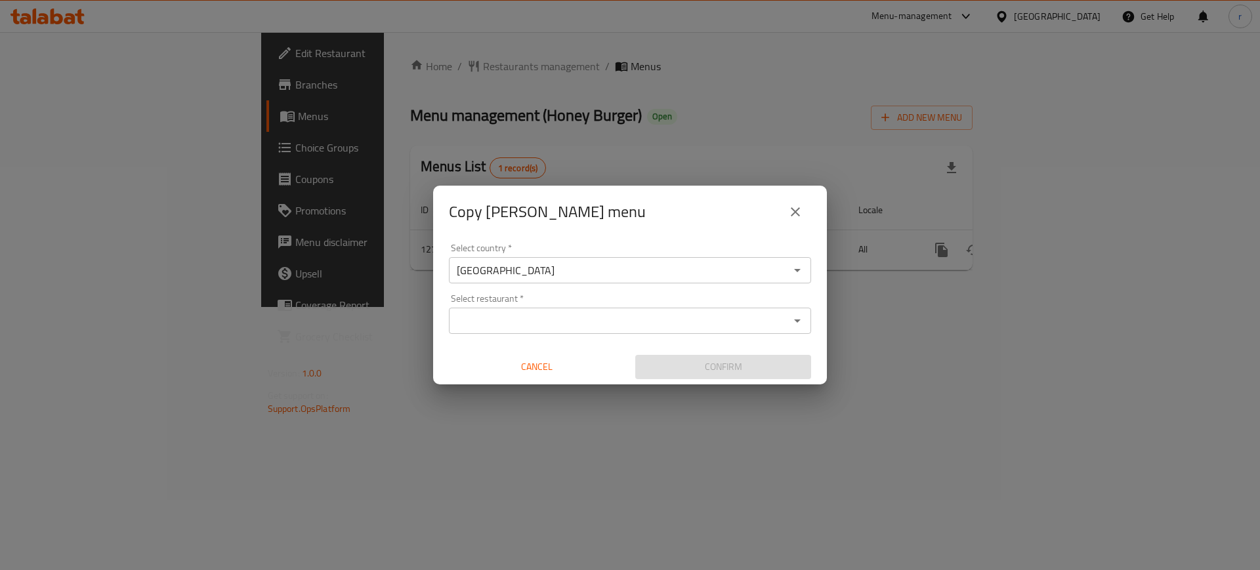
click at [606, 314] on input "Select restaurant   *" at bounding box center [619, 321] width 333 height 18
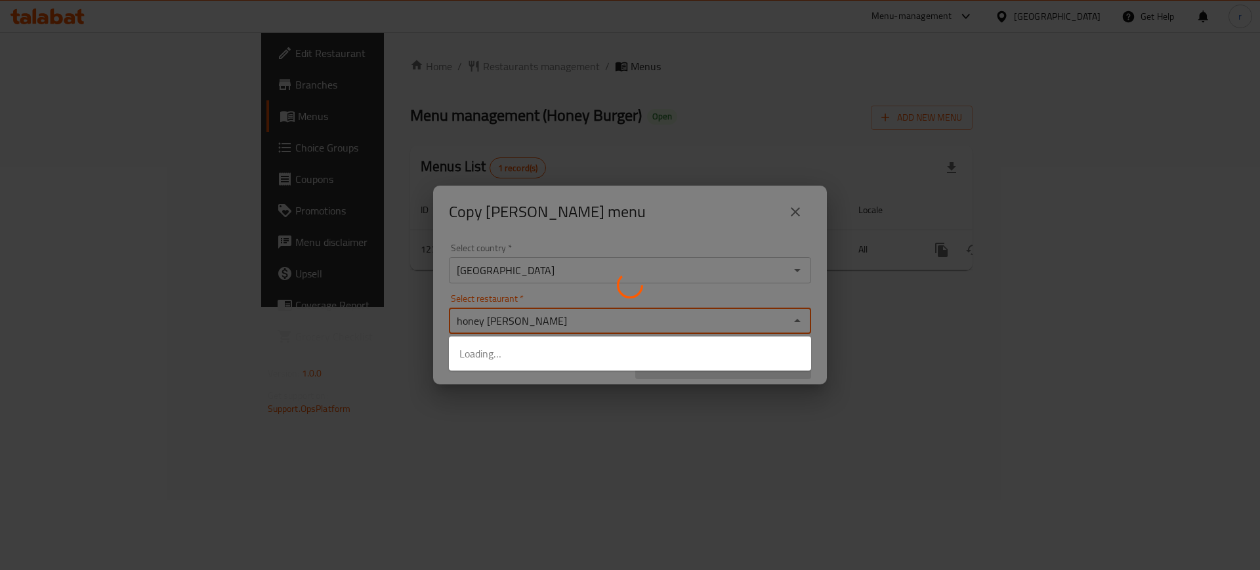
type input "honey burger"
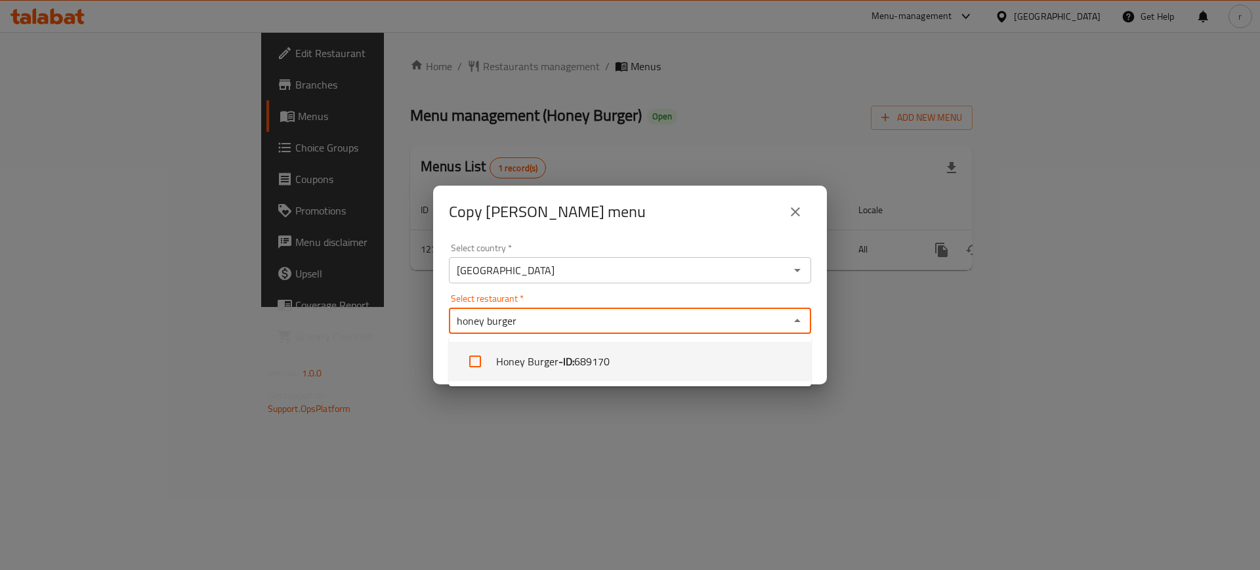
click at [610, 348] on li "Honey Burger - ID: 689170" at bounding box center [630, 361] width 362 height 39
checkbox input "true"
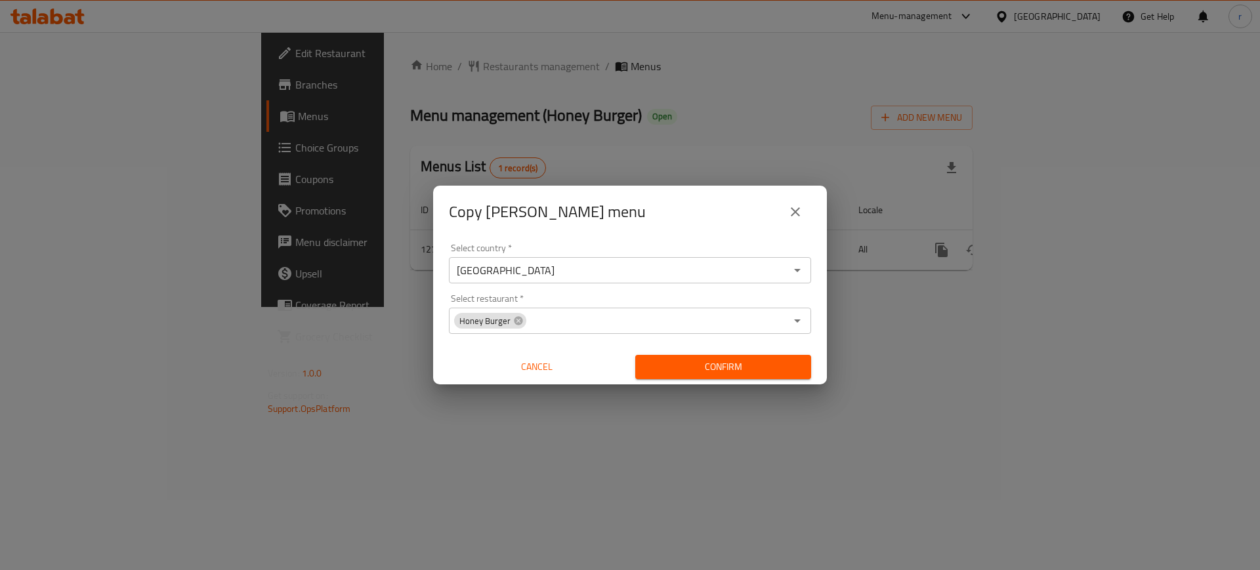
click at [630, 219] on div "Copy [PERSON_NAME] menu" at bounding box center [630, 212] width 362 height 32
click at [801, 215] on icon "close" at bounding box center [796, 212] width 16 height 16
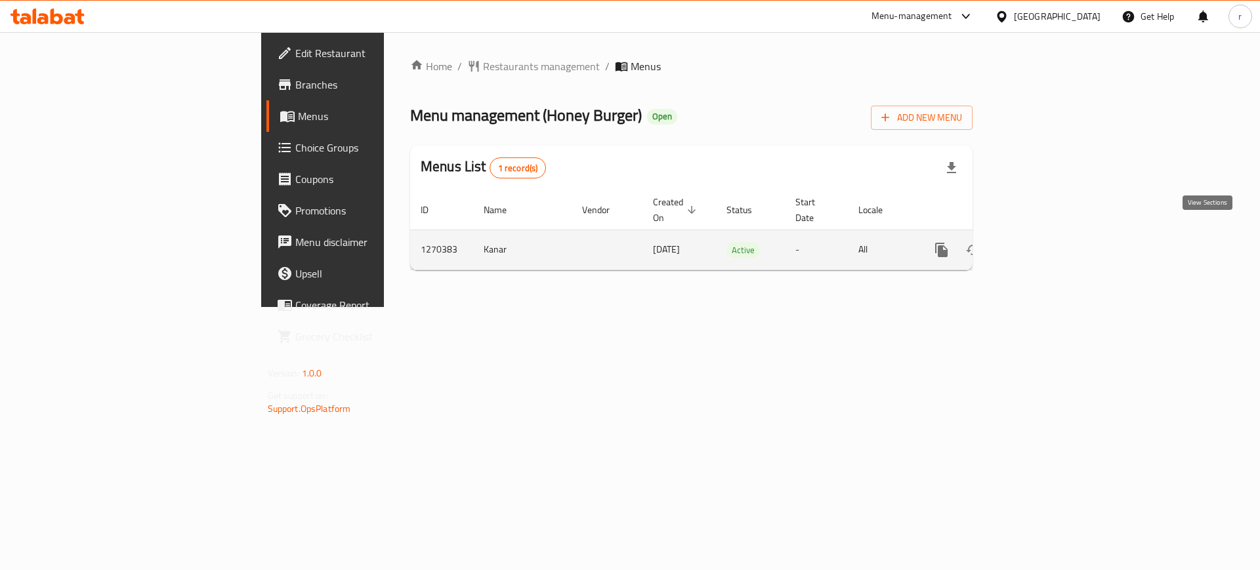
click at [1044, 242] on icon "enhanced table" at bounding box center [1036, 250] width 16 height 16
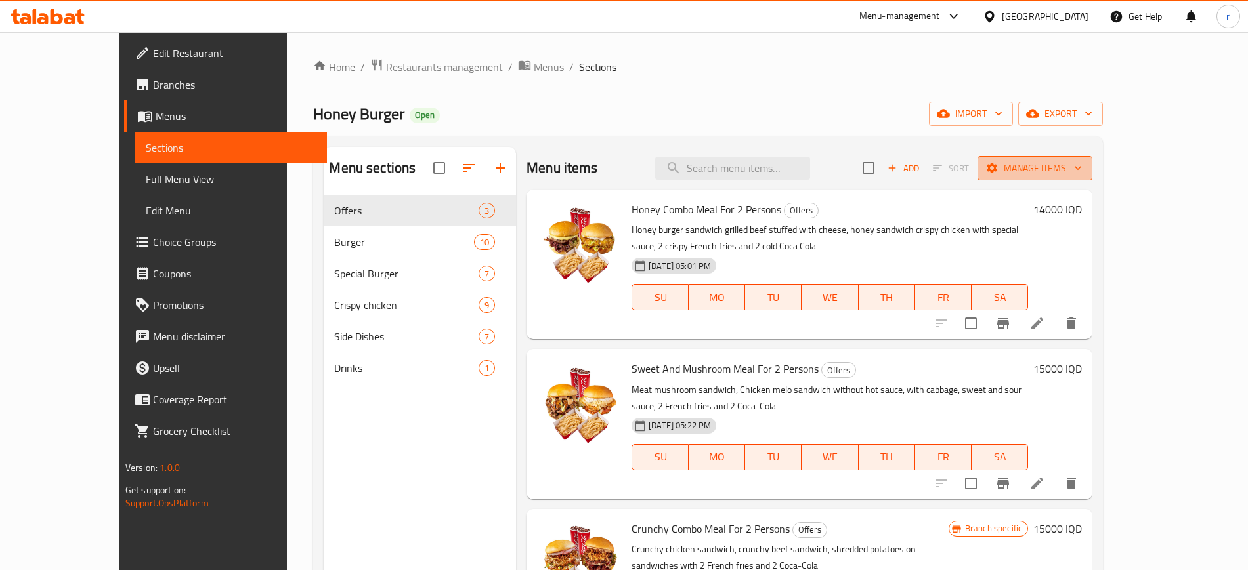
click at [1082, 171] on span "Manage items" at bounding box center [1035, 168] width 94 height 16
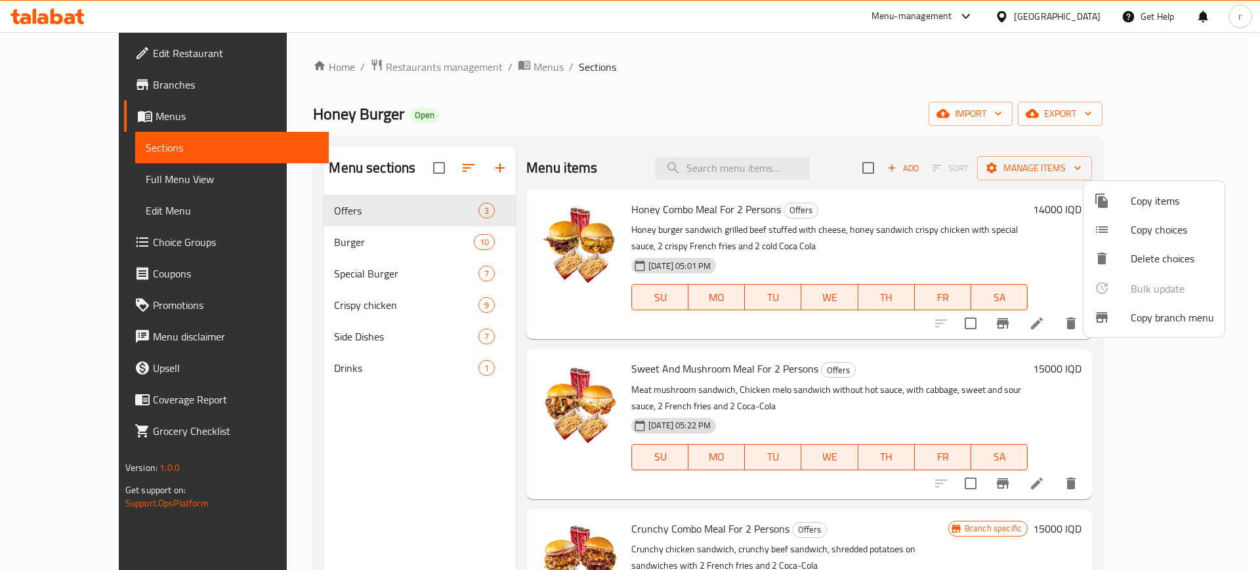
click at [1166, 315] on span "Copy branch menu" at bounding box center [1172, 318] width 83 height 16
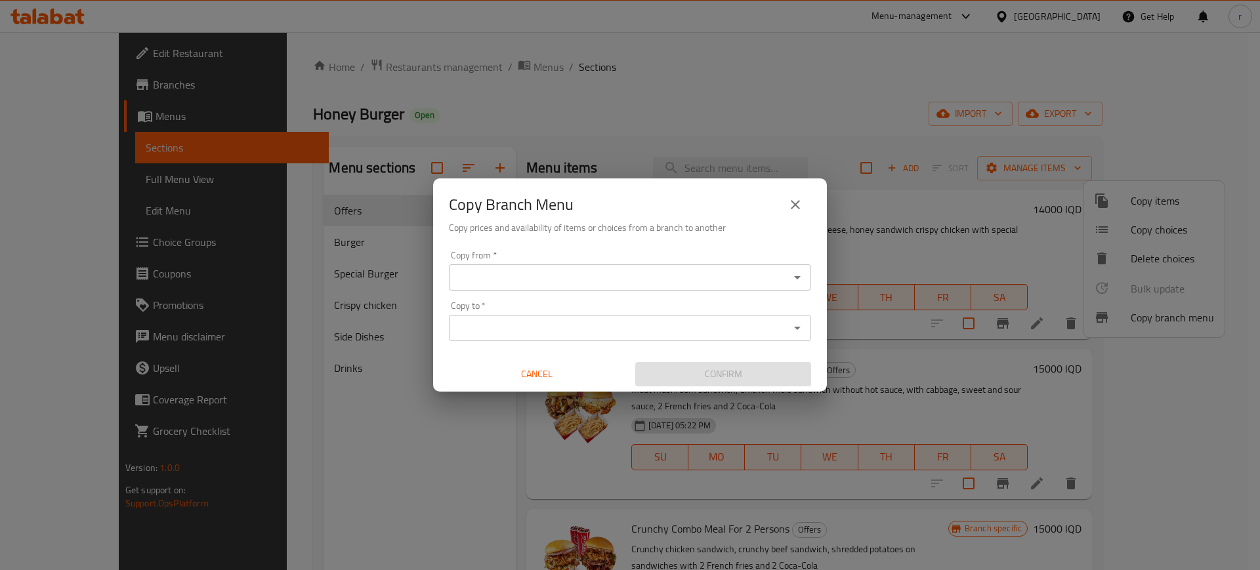
click at [626, 278] on input "Copy from   *" at bounding box center [619, 277] width 333 height 18
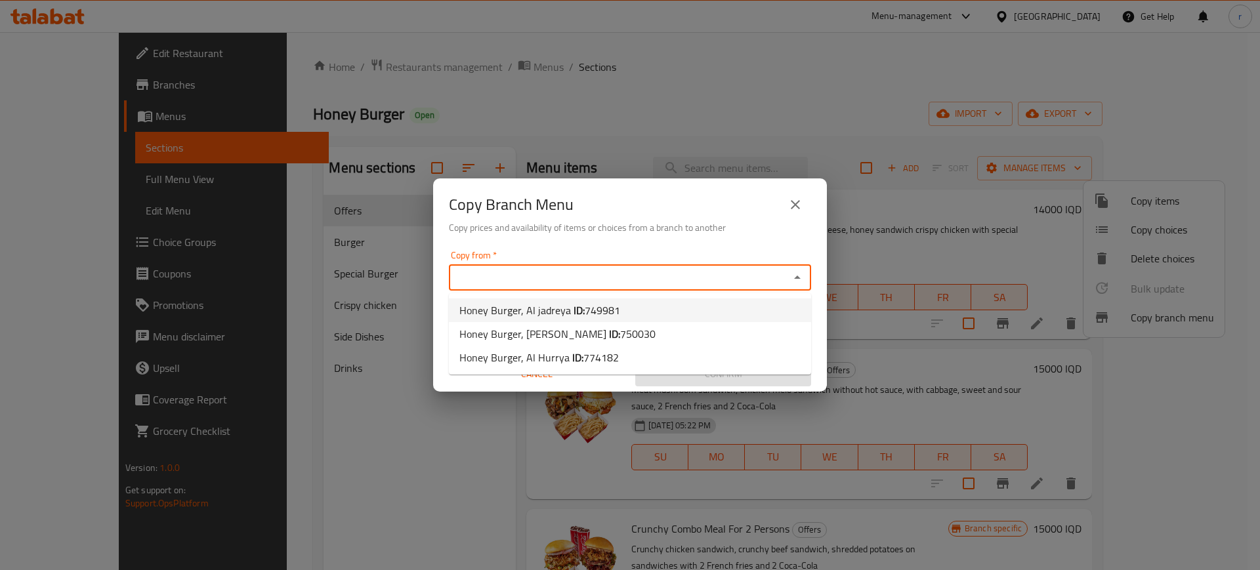
click at [605, 312] on span "749981" at bounding box center [602, 311] width 35 height 20
type input "Honey Burger, Al jadreya"
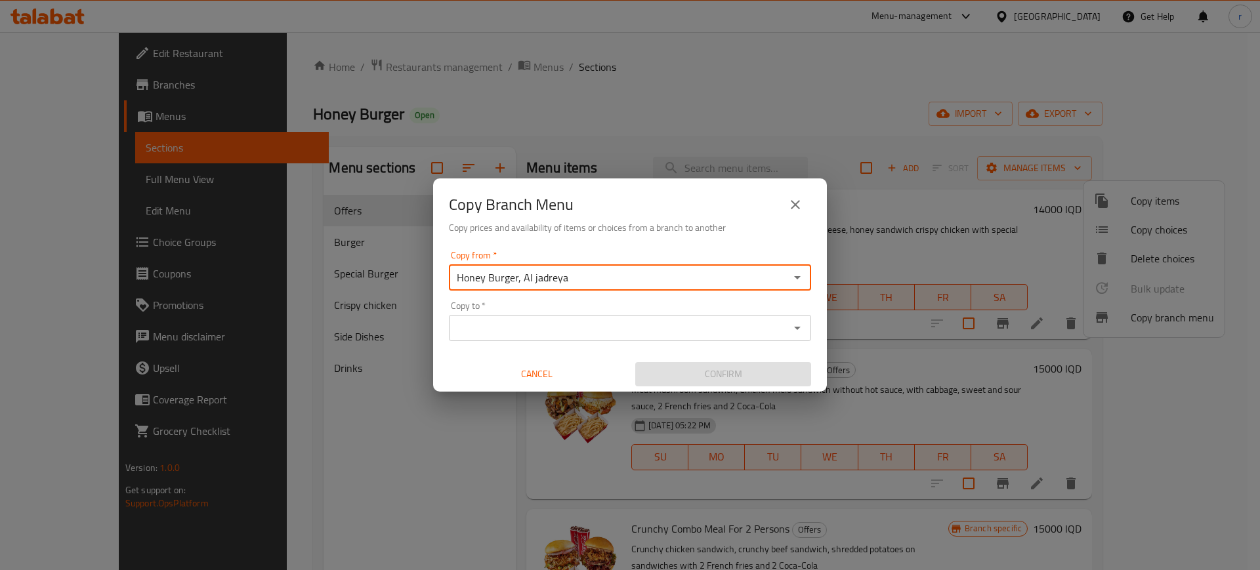
click at [609, 327] on input "Copy to   *" at bounding box center [619, 328] width 333 height 18
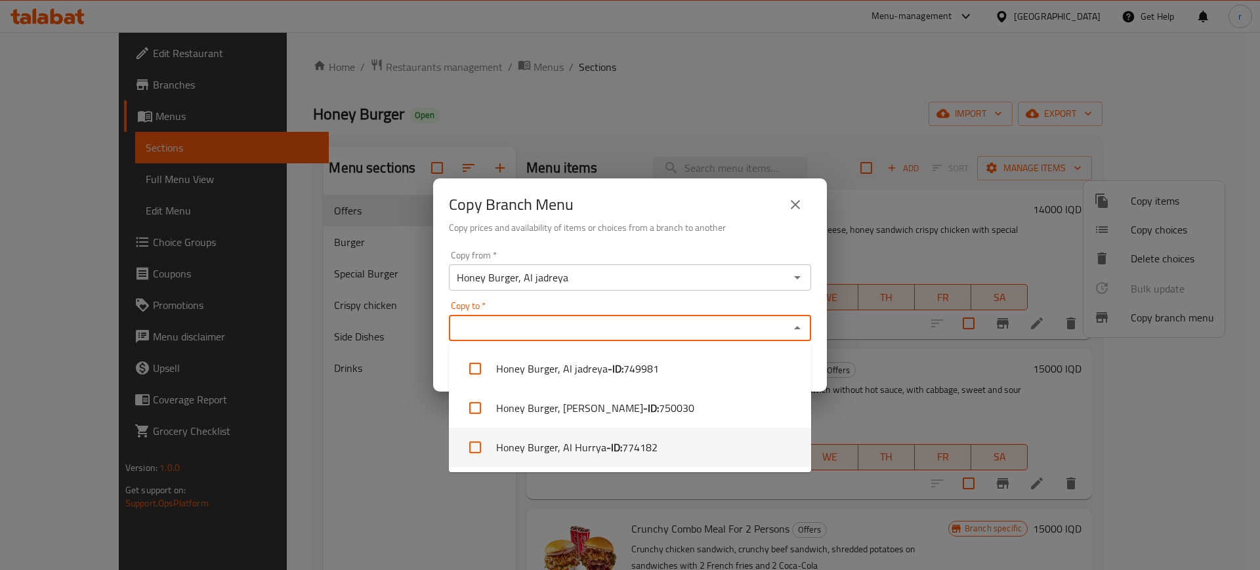
click at [633, 452] on span "774182" at bounding box center [639, 448] width 35 height 16
checkbox input "true"
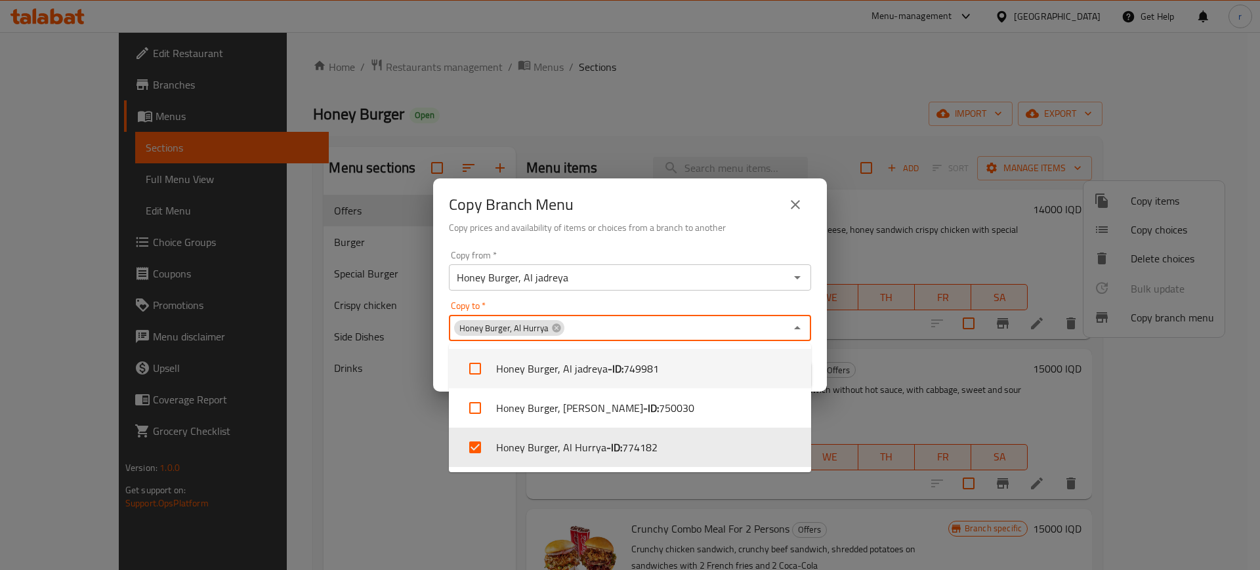
click at [601, 240] on div "Copy Branch Menu Copy prices and availability of items or choices from a branch…" at bounding box center [630, 212] width 394 height 67
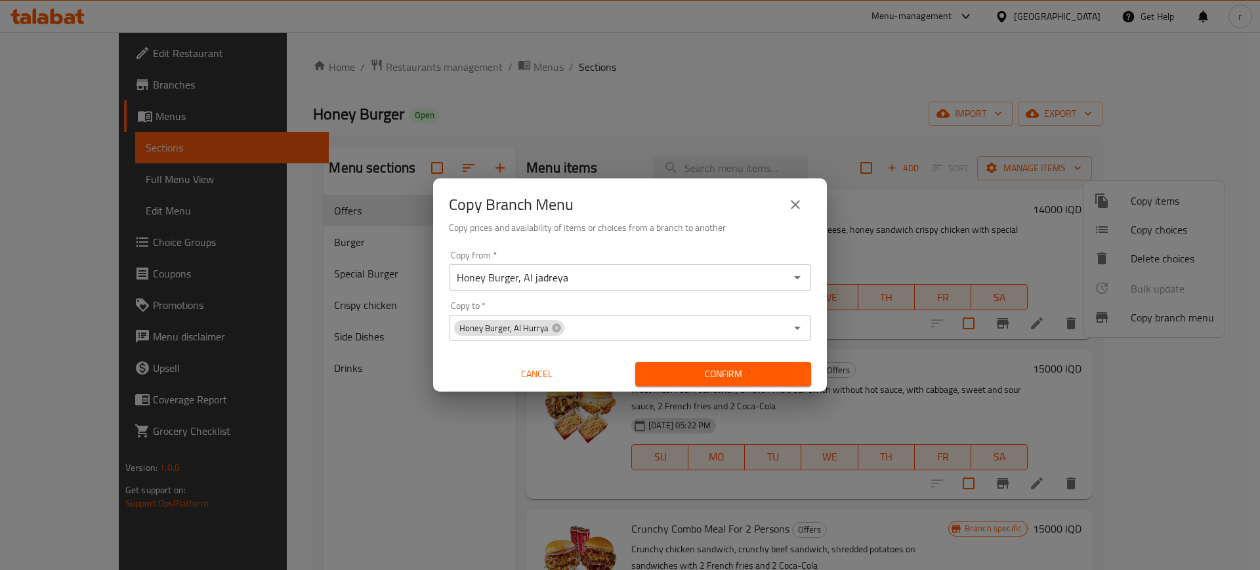
click at [767, 373] on span "Confirm" at bounding box center [723, 374] width 155 height 16
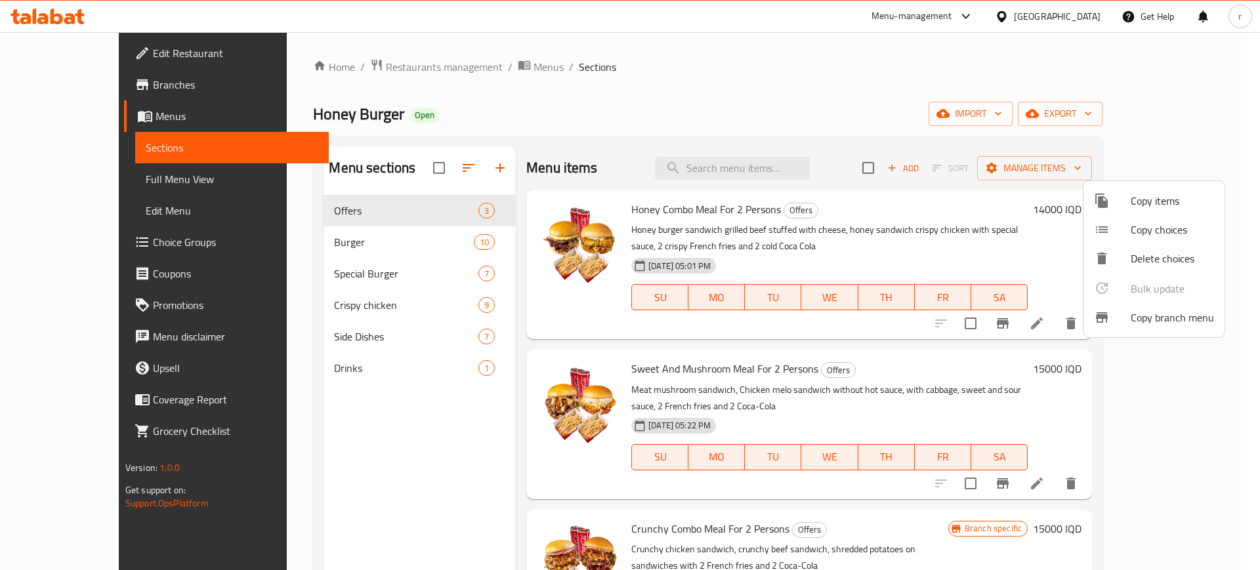
click at [51, 86] on div at bounding box center [630, 285] width 1260 height 570
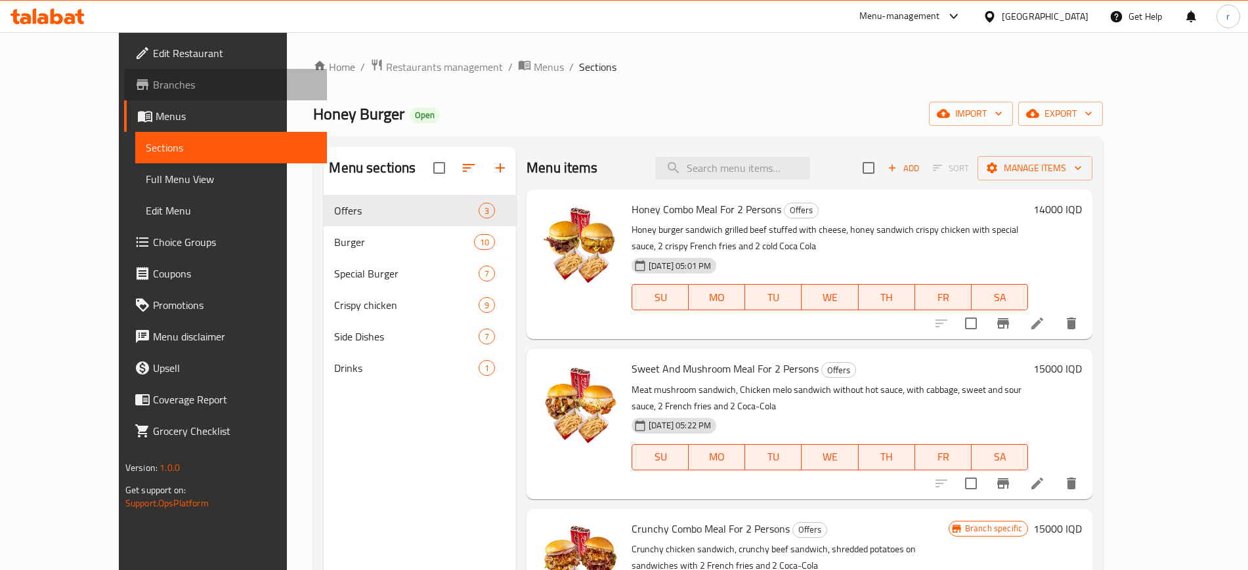
click at [153, 86] on span "Branches" at bounding box center [234, 85] width 163 height 16
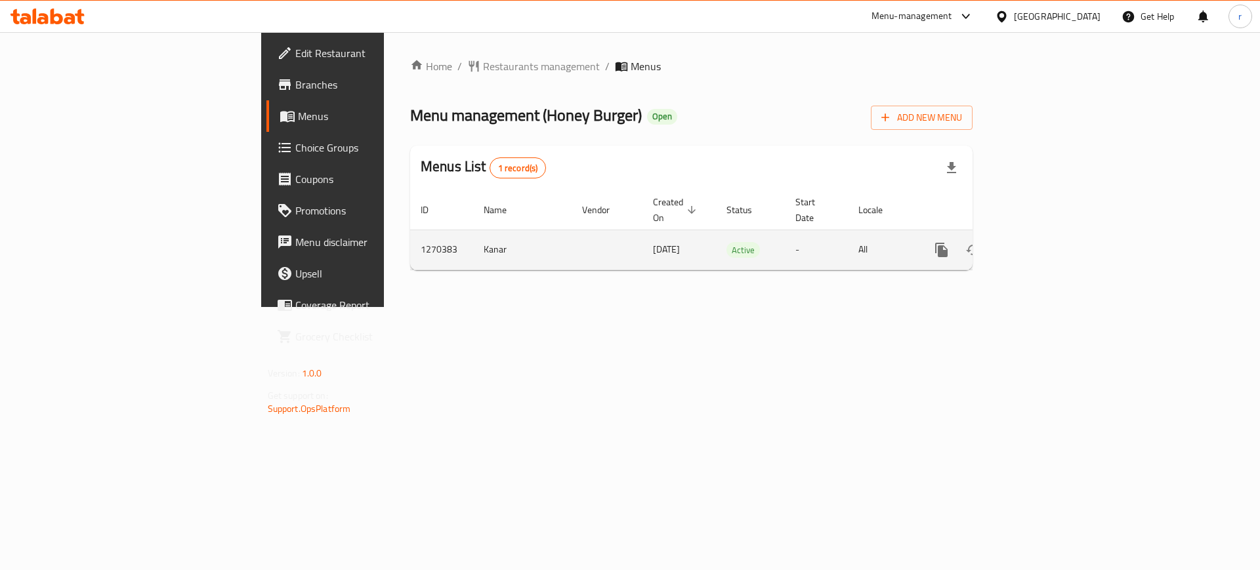
click at [1052, 236] on link "enhanced table" at bounding box center [1037, 250] width 32 height 32
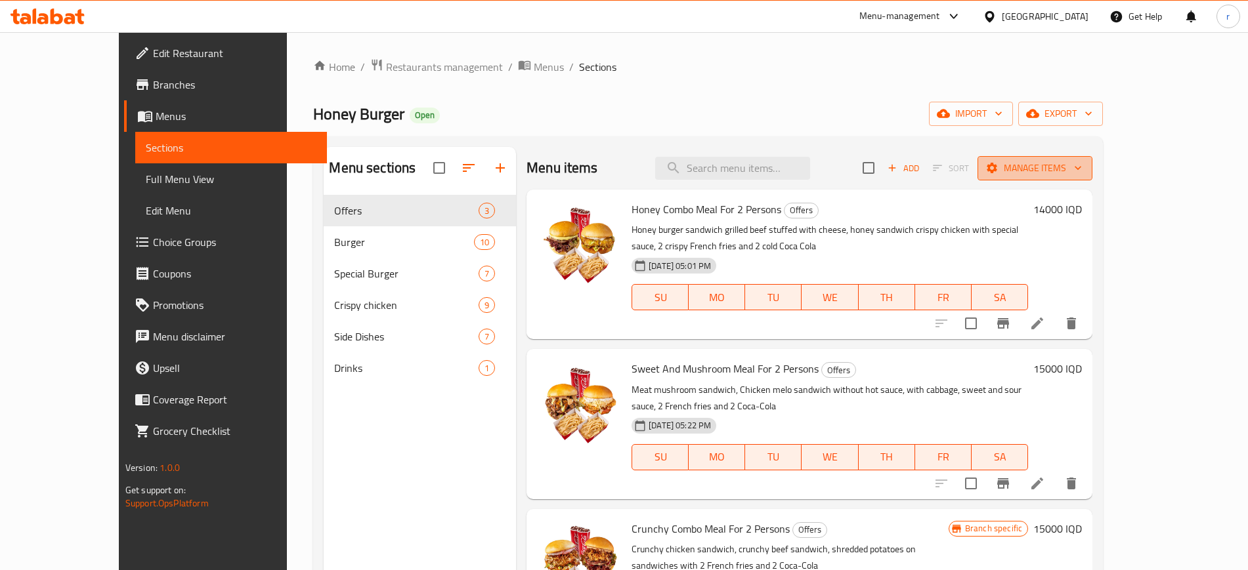
click at [1084, 163] on icon "button" at bounding box center [1077, 167] width 13 height 13
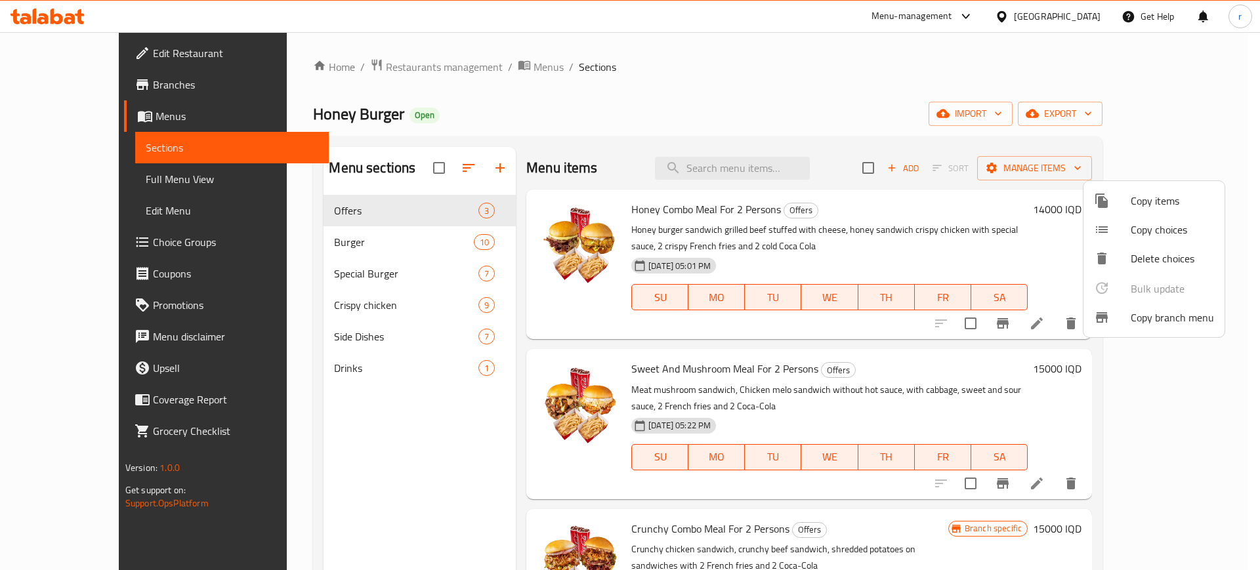
click at [1163, 312] on span "Copy branch menu" at bounding box center [1172, 318] width 83 height 16
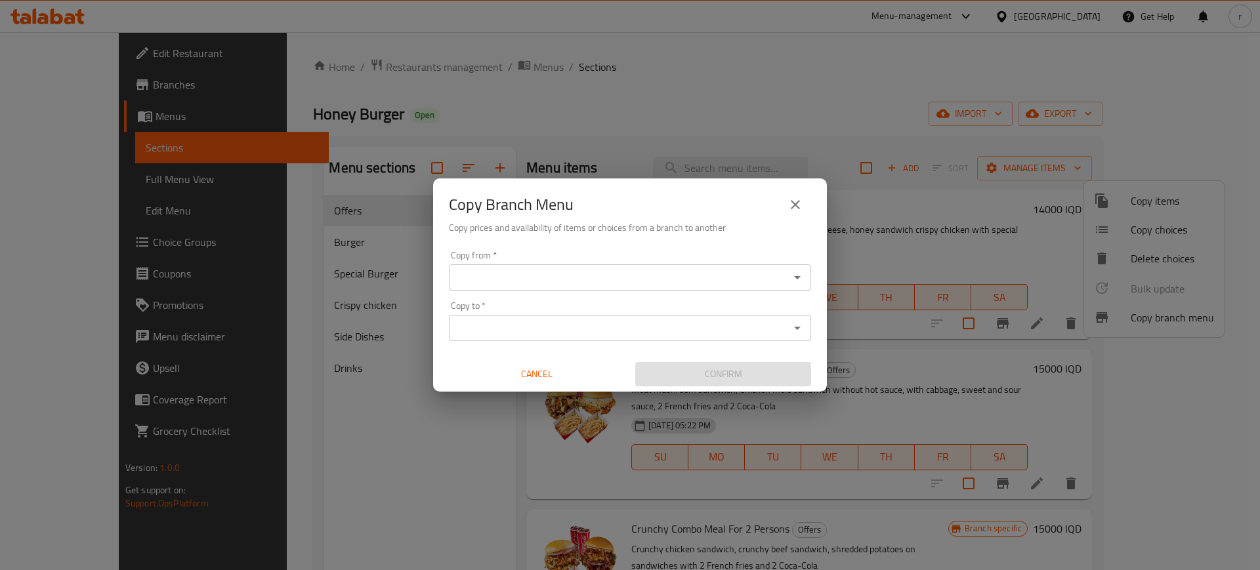
click at [671, 282] on input "Copy from   *" at bounding box center [619, 277] width 333 height 18
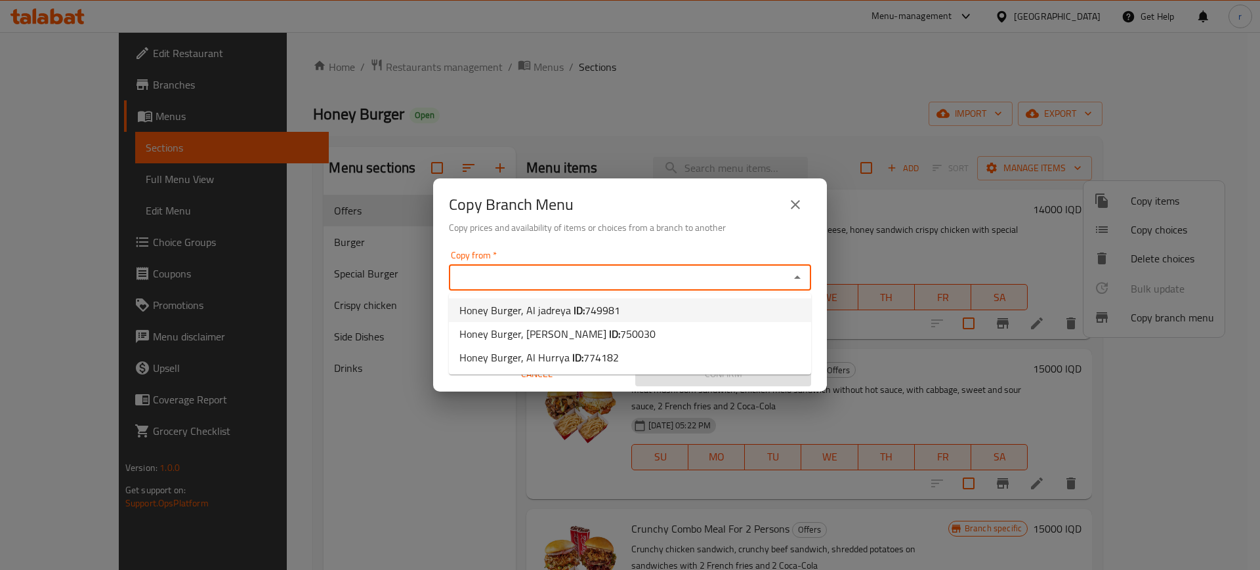
click at [561, 311] on span "Honey Burger, Al jadreya ID: 749981" at bounding box center [539, 311] width 161 height 16
type input "Honey Burger, Al jadreya"
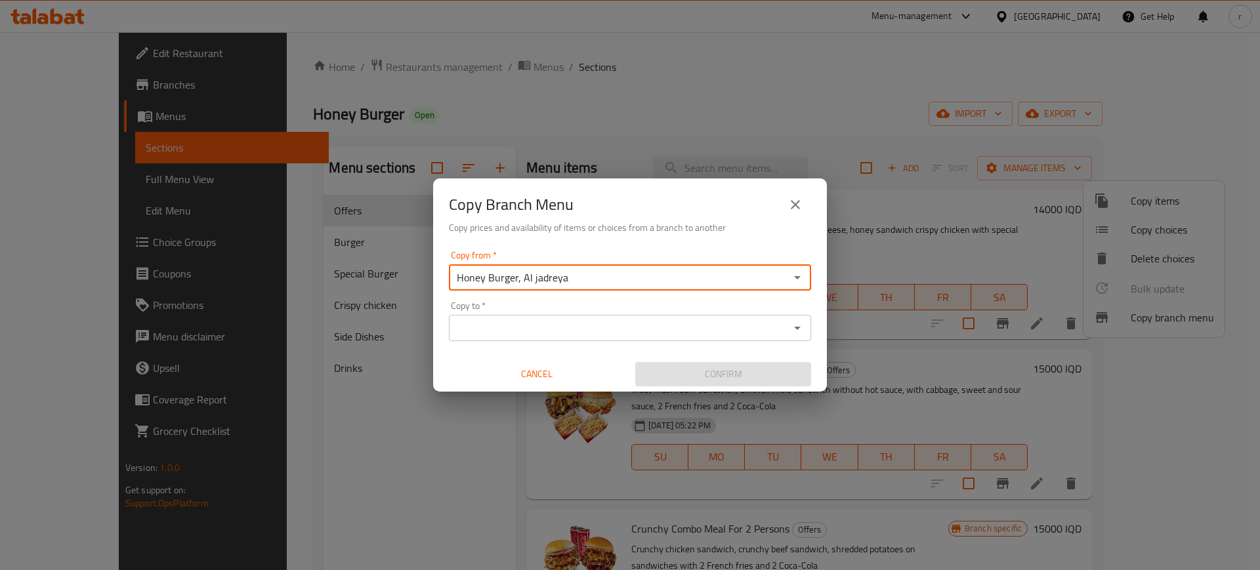
click at [586, 339] on div "Copy to *" at bounding box center [630, 328] width 362 height 26
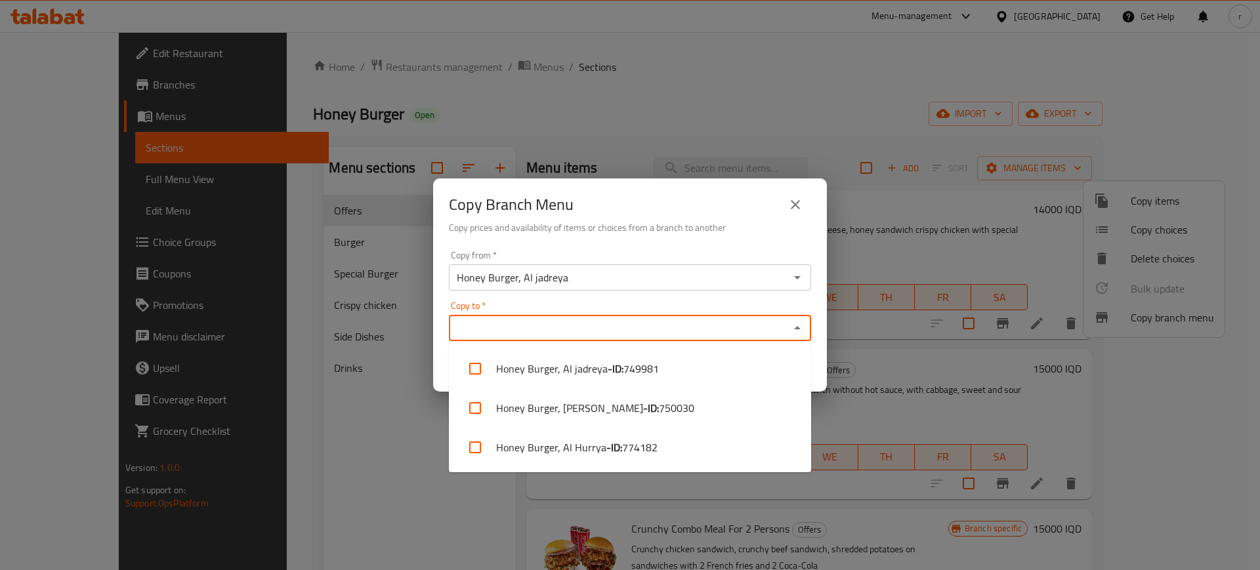
click at [592, 328] on input "Copy to   *" at bounding box center [619, 328] width 333 height 18
click at [610, 445] on b "- ID:" at bounding box center [614, 448] width 16 height 16
checkbox input "true"
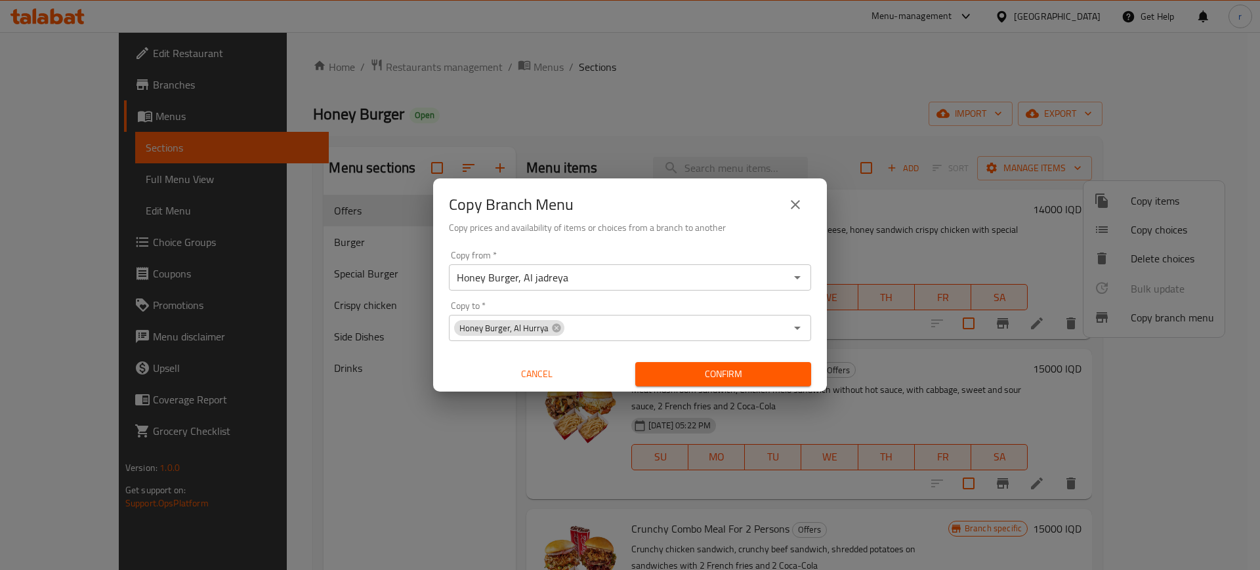
click at [649, 235] on h6 "Copy prices and availability of items or choices from a branch to another" at bounding box center [630, 228] width 362 height 14
click at [800, 203] on icon "close" at bounding box center [796, 205] width 16 height 16
